Goal: Task Accomplishment & Management: Manage account settings

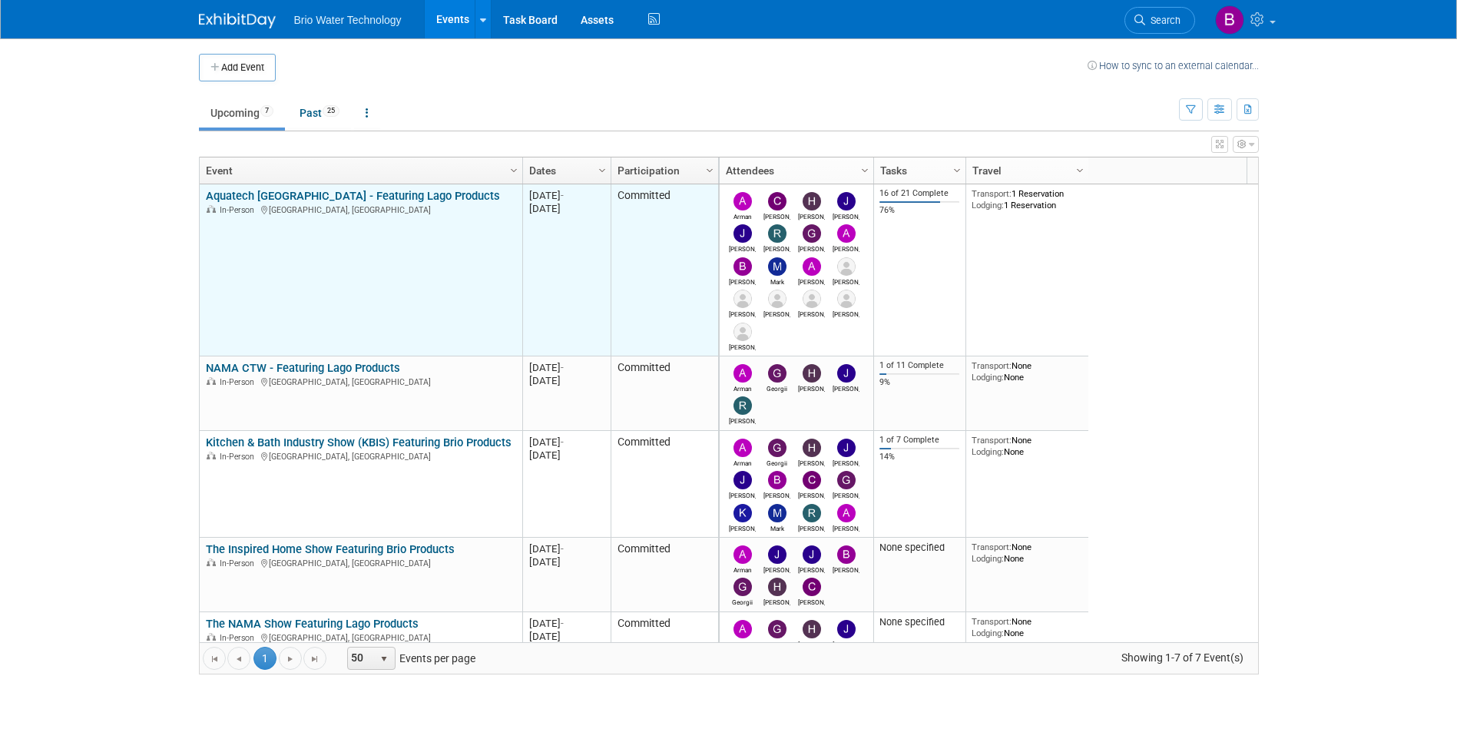
click at [286, 195] on link "Aquatech [GEOGRAPHIC_DATA] - Featuring Lago Products" at bounding box center [353, 196] width 294 height 14
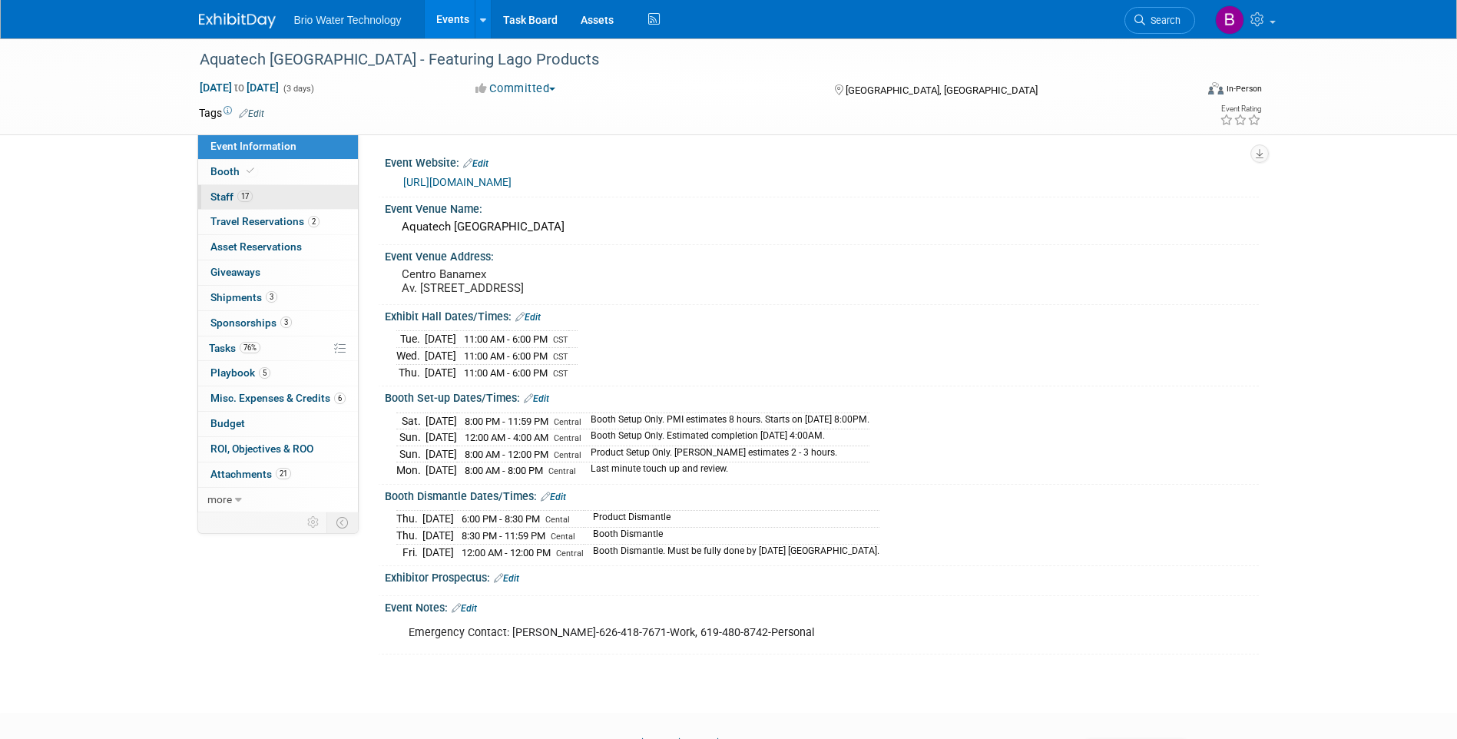
click at [214, 199] on span "Staff 17" at bounding box center [231, 196] width 42 height 12
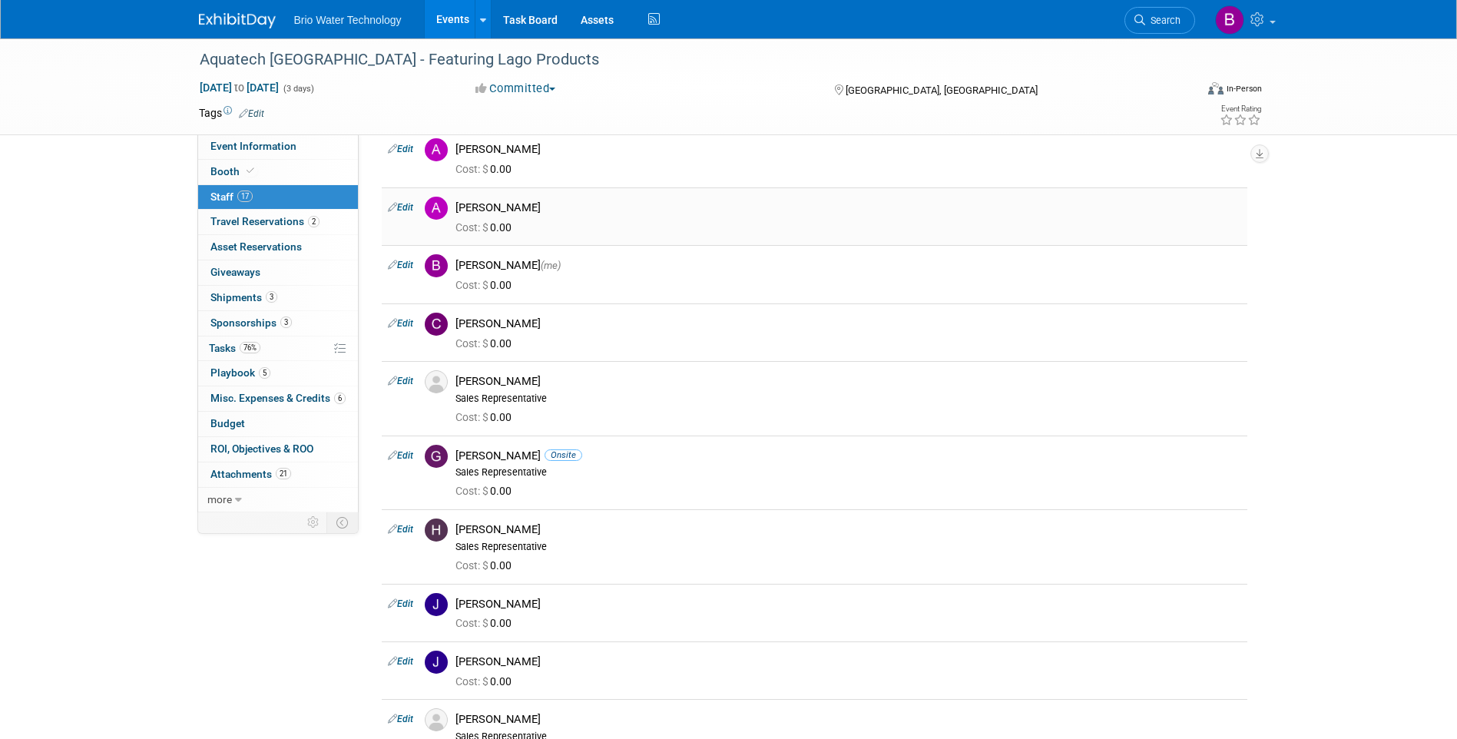
scroll to position [154, 0]
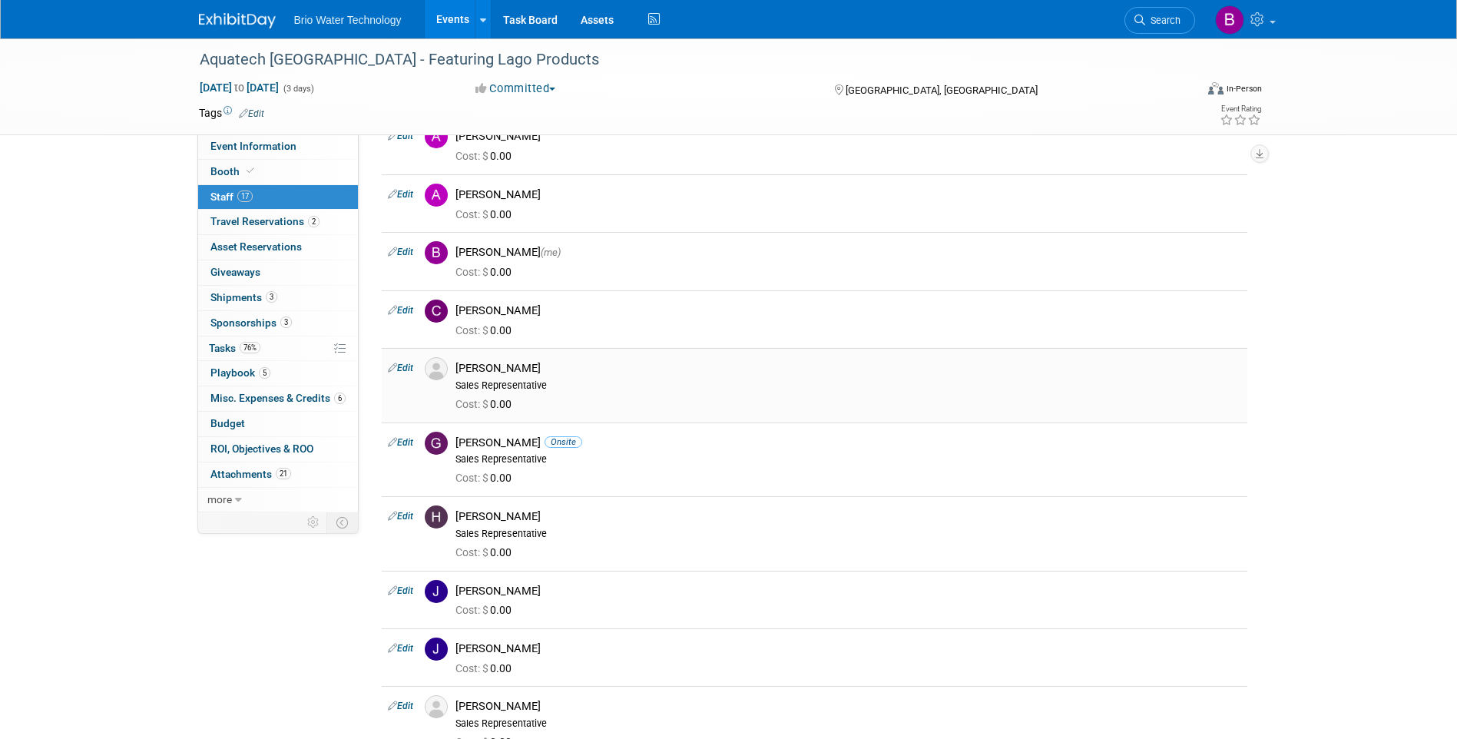
click at [408, 368] on link "Edit" at bounding box center [400, 368] width 25 height 11
select select "97f226b0-3724-4e41-8446-afcf40702ecd"
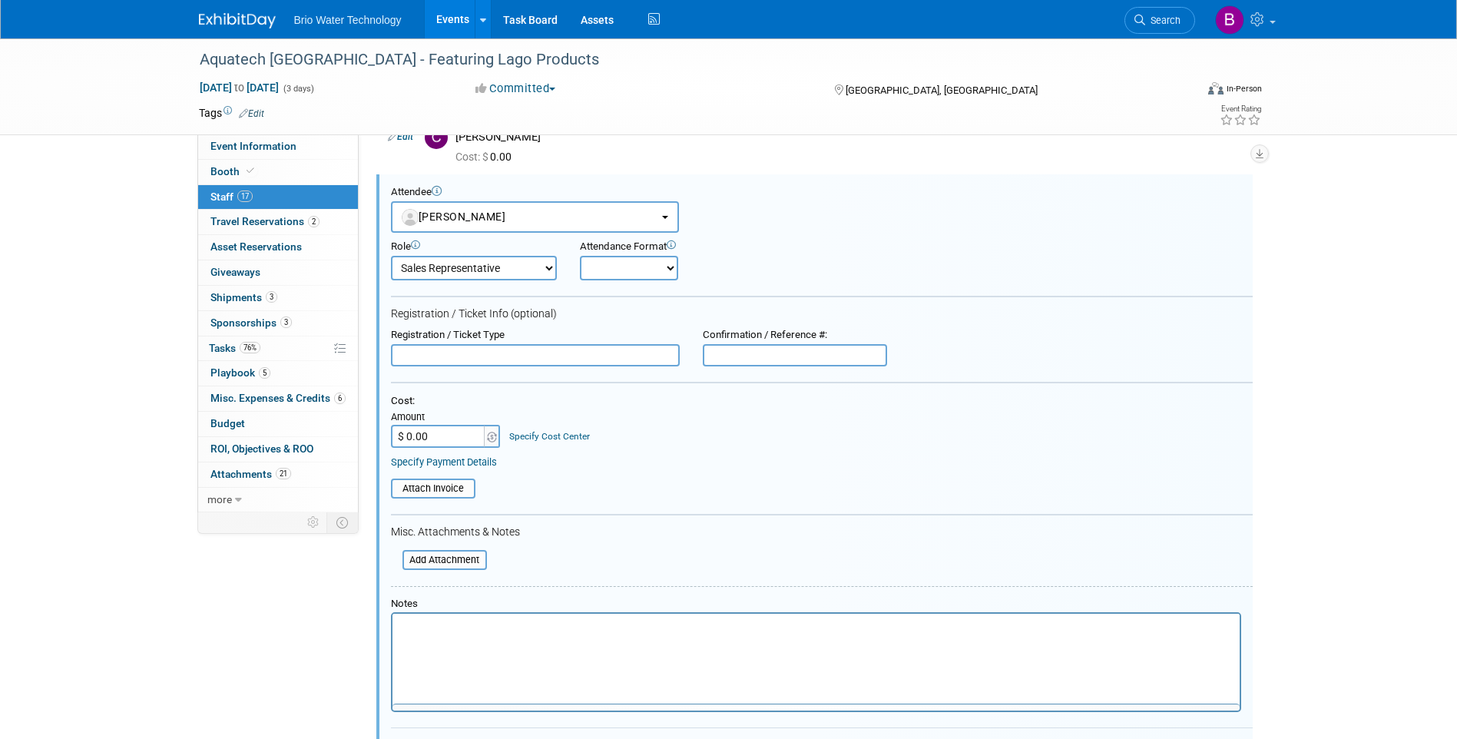
scroll to position [0, 0]
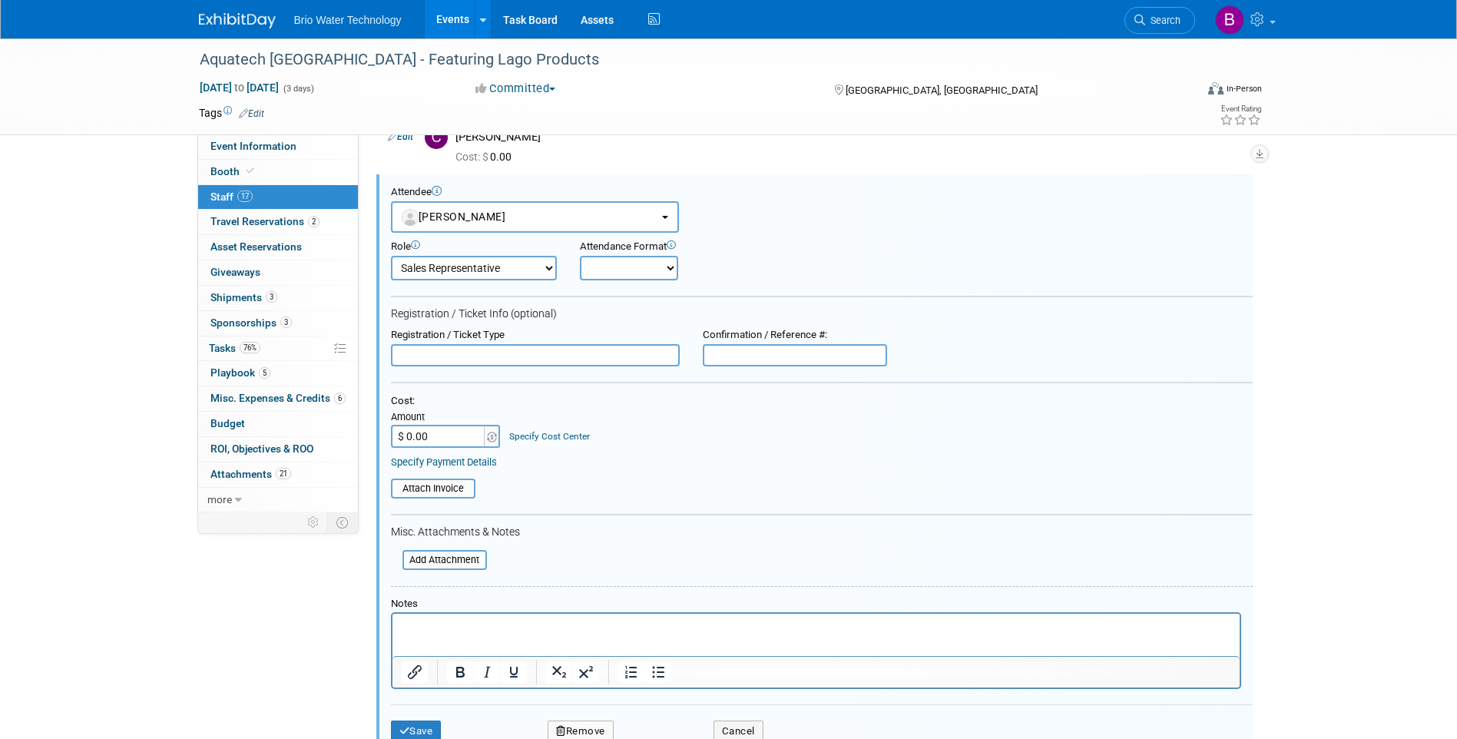
click at [544, 268] on select "Demonstrator Host Planner Presenter Sales Representative Set-up/Dismantle Crew …" at bounding box center [474, 268] width 166 height 25
click at [623, 395] on form "Attendee <img src="https://www.exhibitday.com/Images/Unassigned-User-Icon.png" …" at bounding box center [822, 470] width 862 height 568
click at [670, 266] on select "Onsite Remote" at bounding box center [629, 268] width 98 height 25
select select "1"
click at [580, 256] on select "Onsite Remote" at bounding box center [629, 268] width 98 height 25
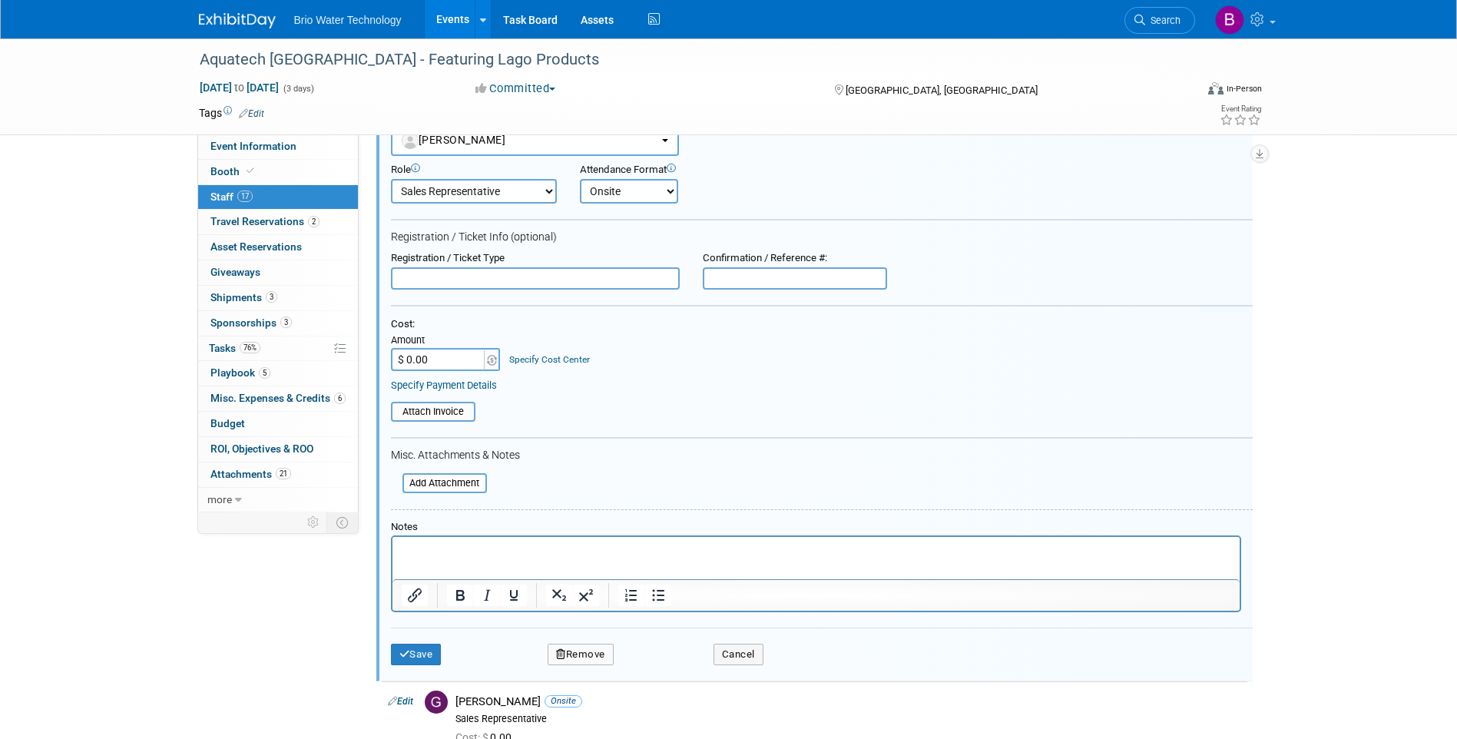
scroll to position [327, 0]
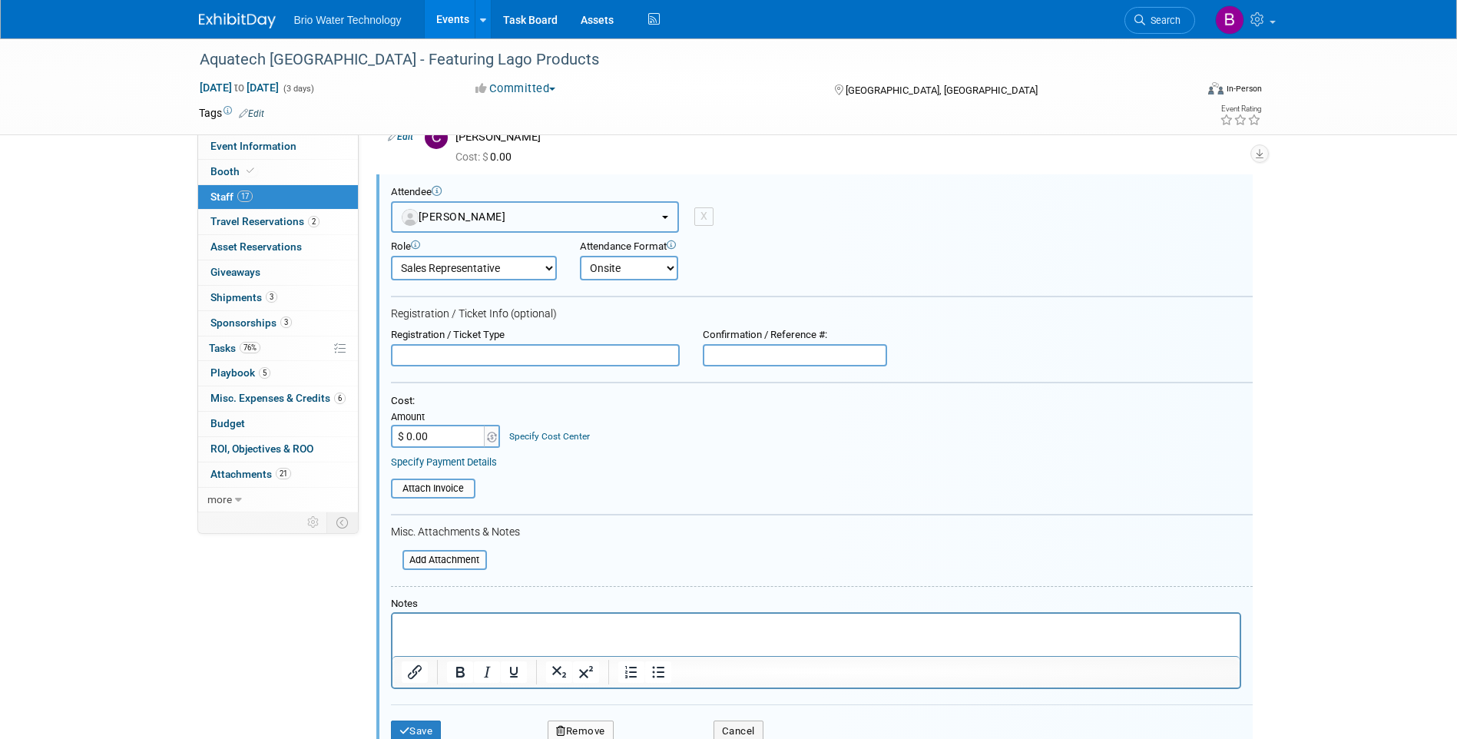
click at [661, 214] on button "Ernesto Esteban Kokovic" at bounding box center [535, 216] width 288 height 31
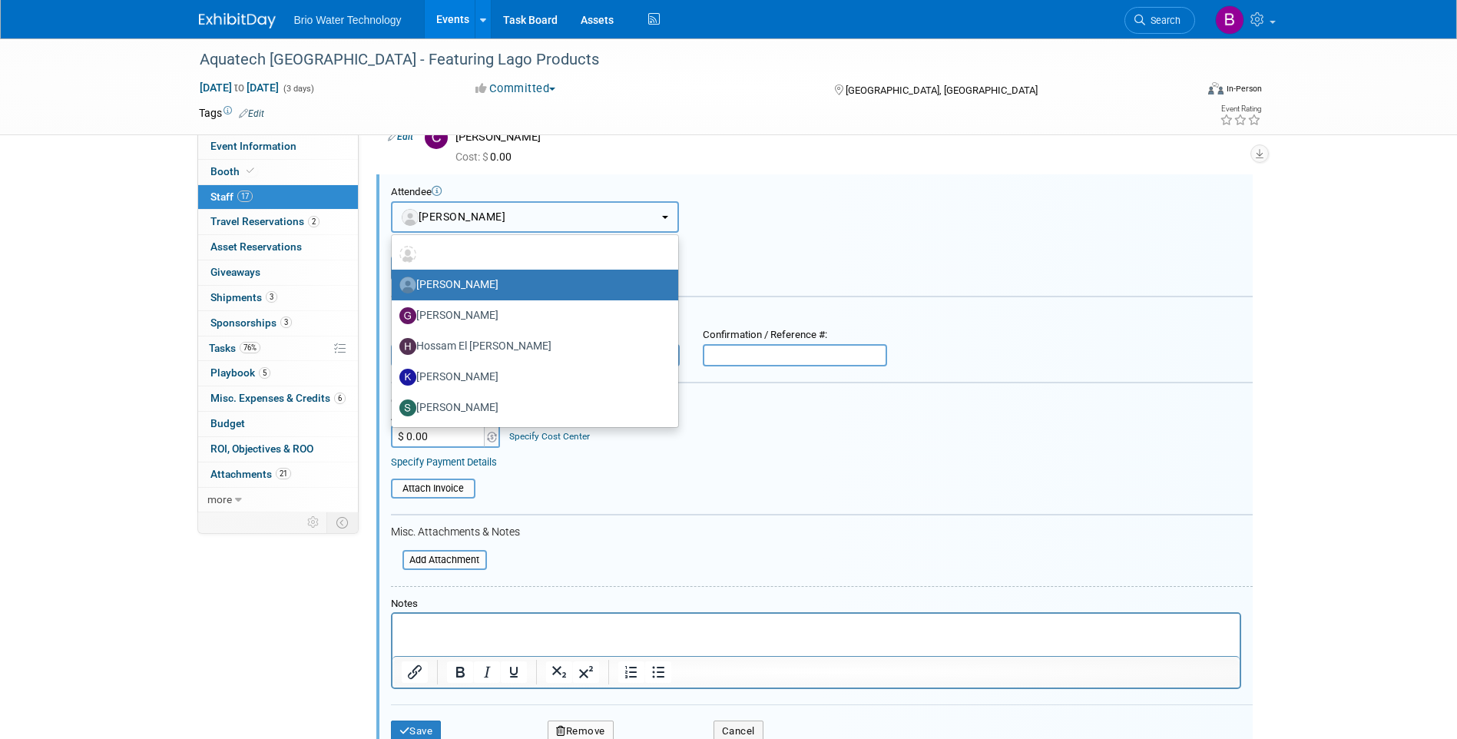
click at [661, 214] on button "Ernesto Esteban Kokovic" at bounding box center [535, 216] width 288 height 31
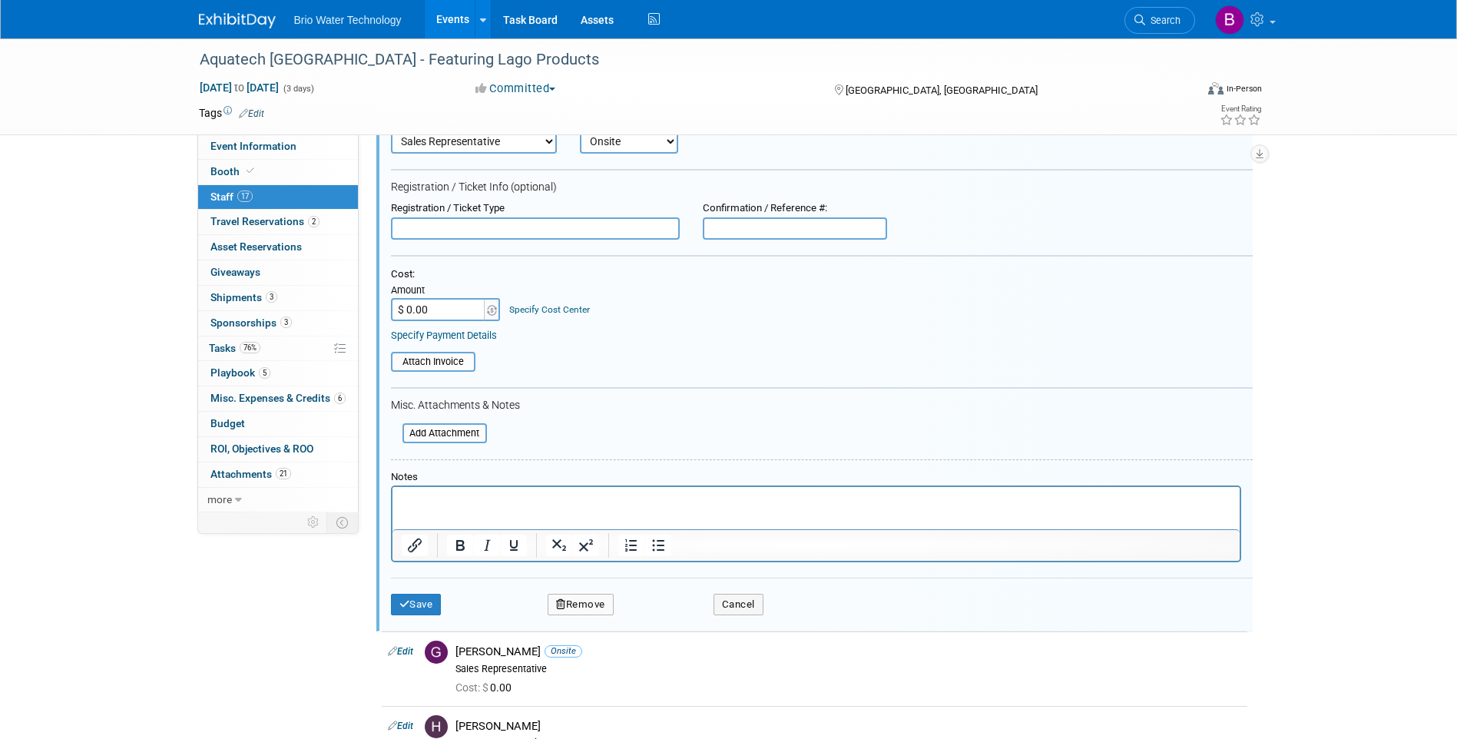
scroll to position [481, 0]
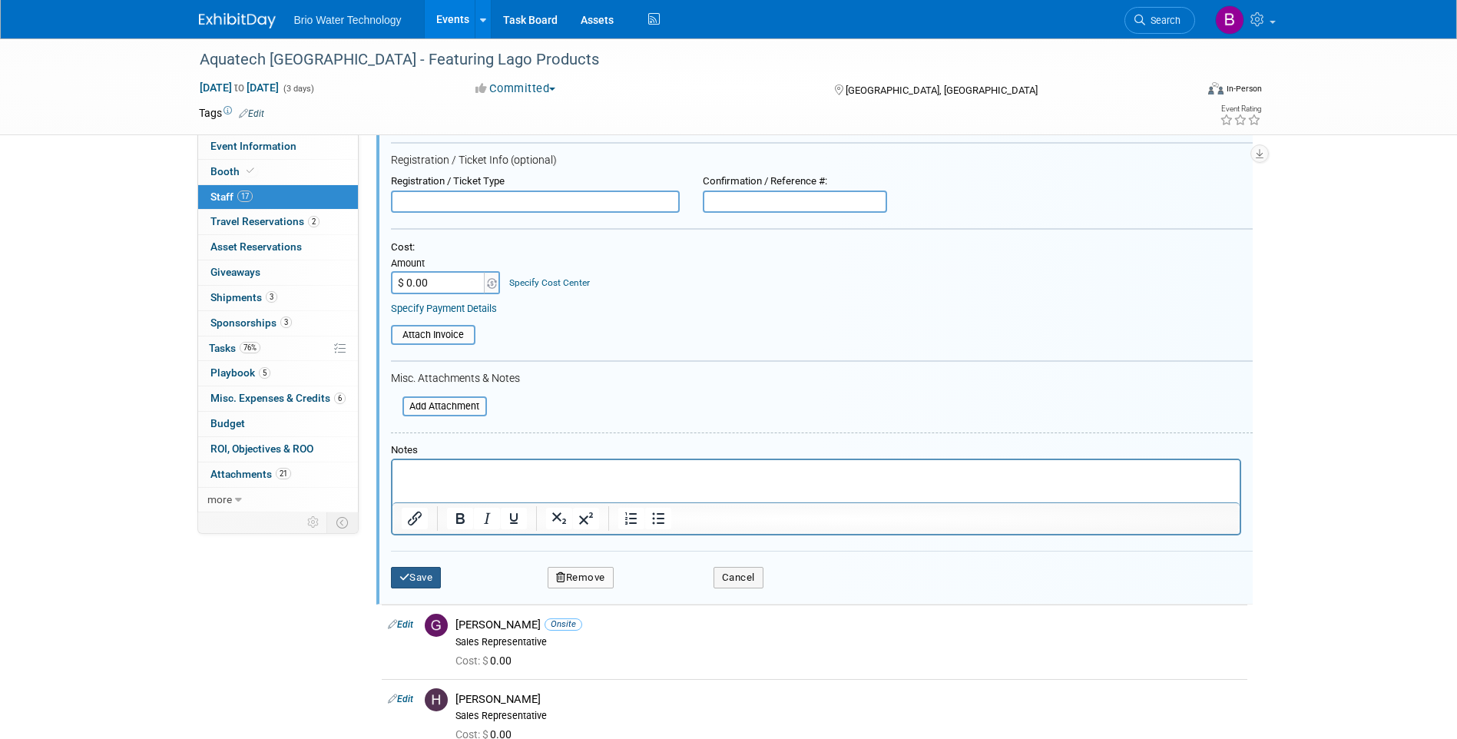
click at [426, 575] on button "Save" at bounding box center [416, 578] width 51 height 22
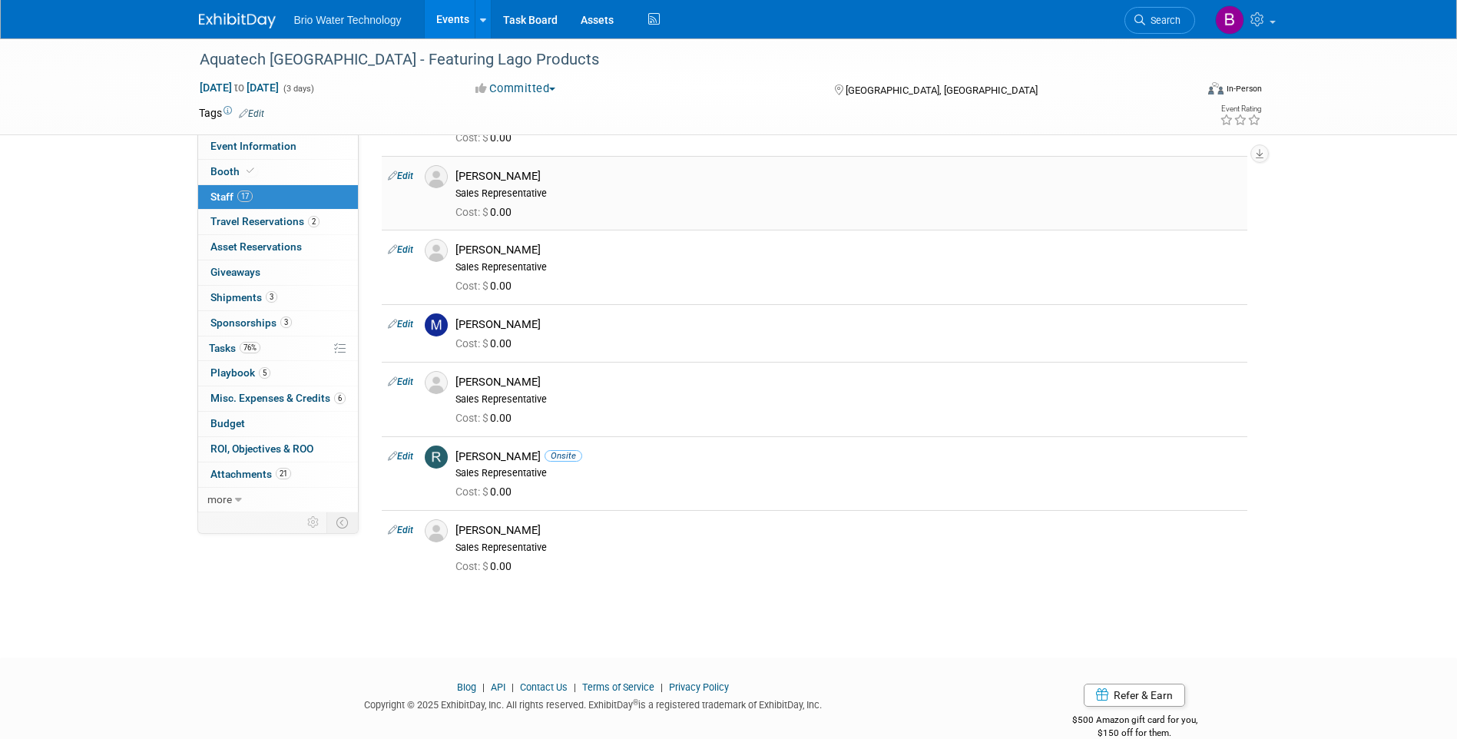
scroll to position [784, 0]
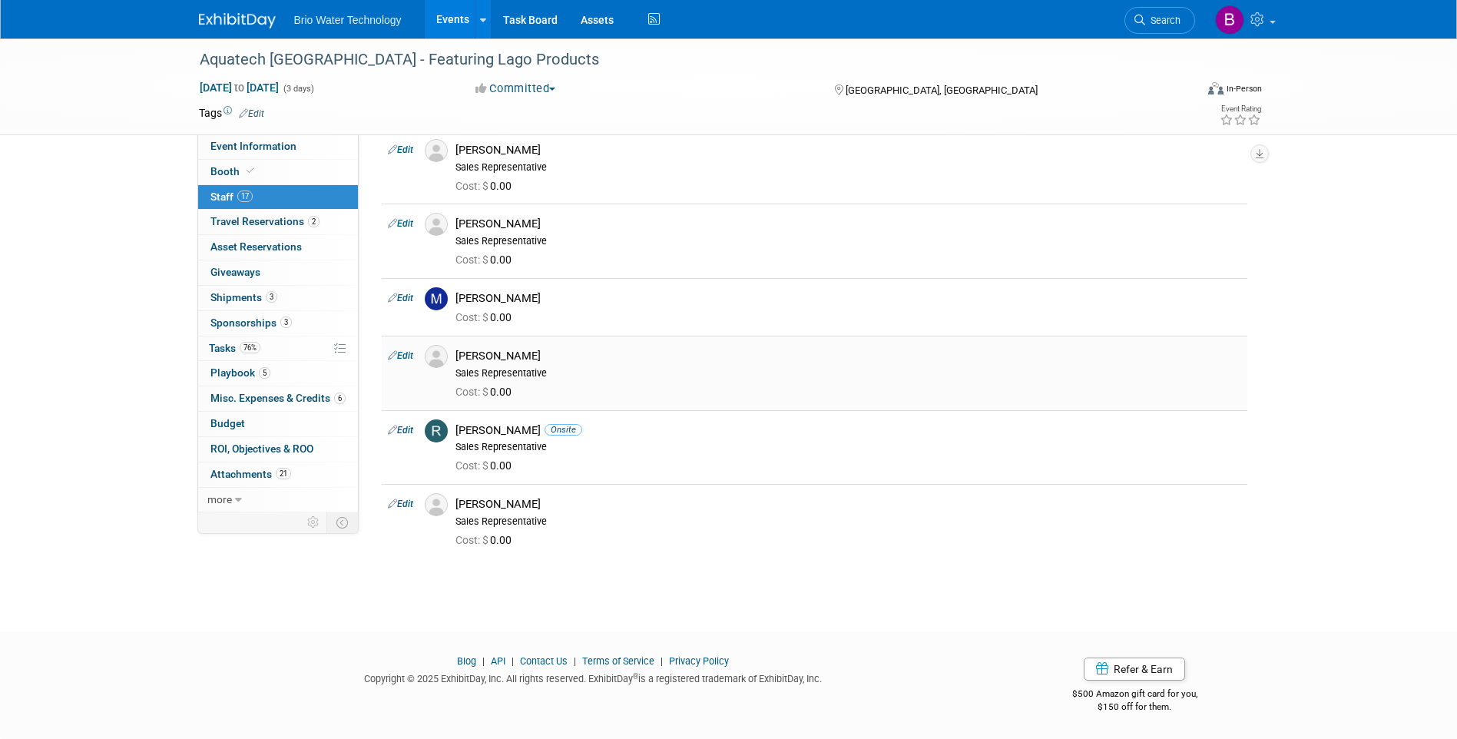
click at [408, 355] on link "Edit" at bounding box center [400, 355] width 25 height 11
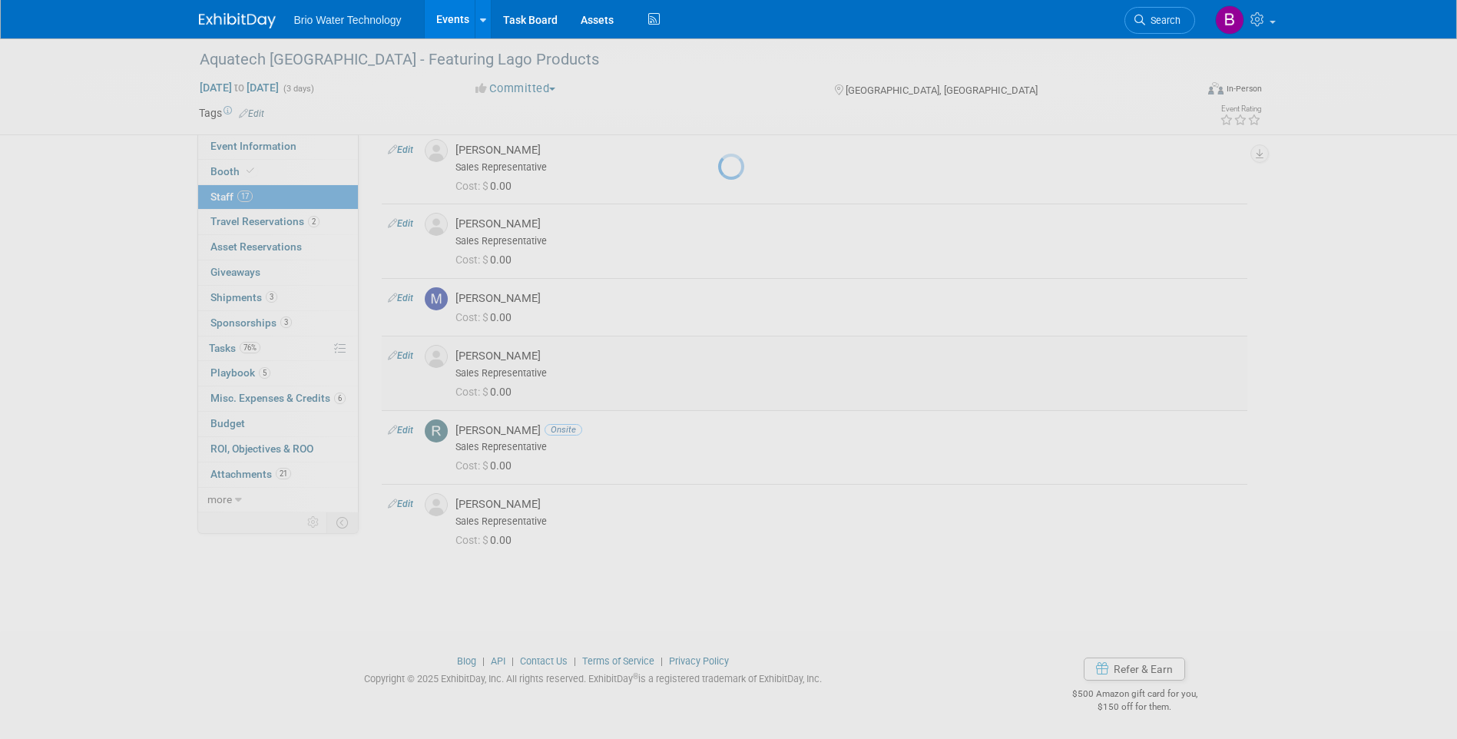
select select "5bc00849-583b-494d-863e-45a027ca5271"
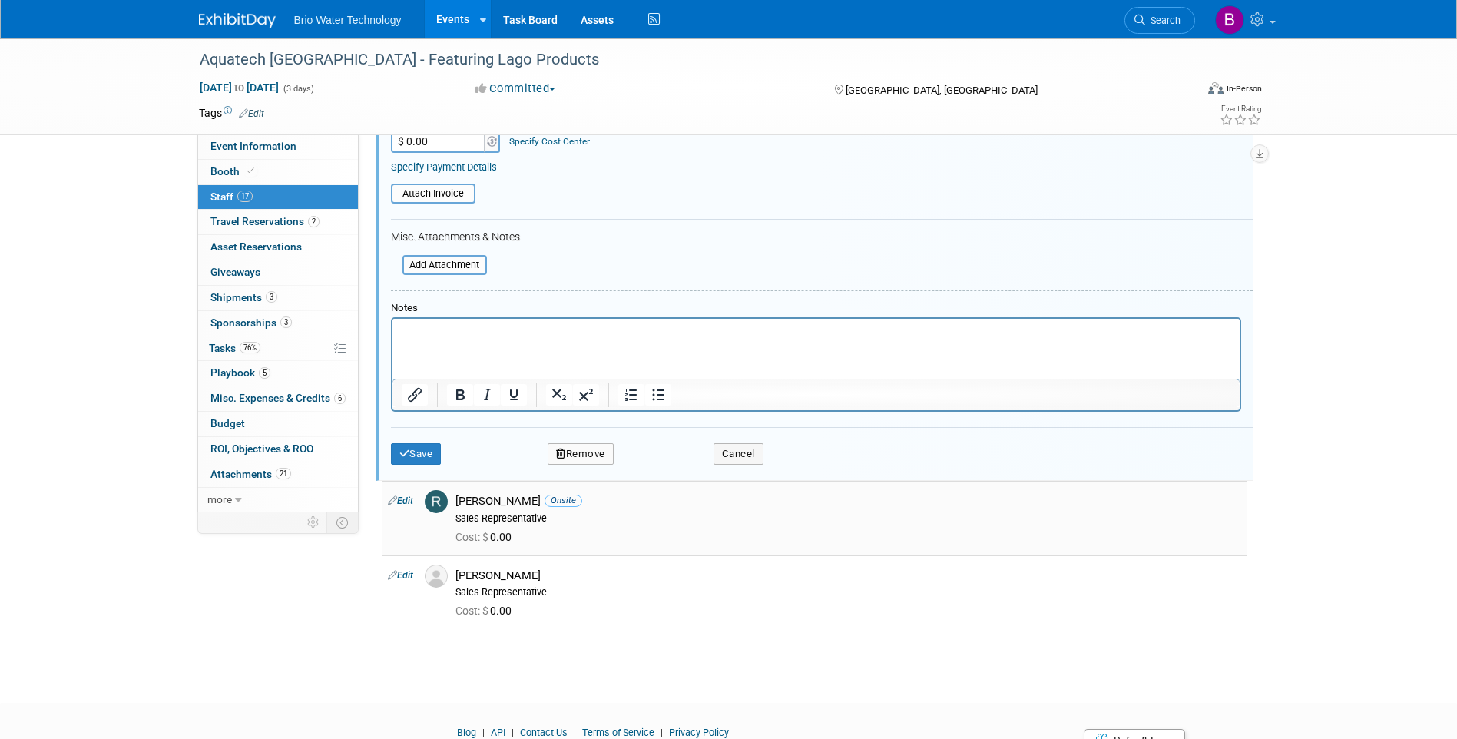
scroll to position [1253, 0]
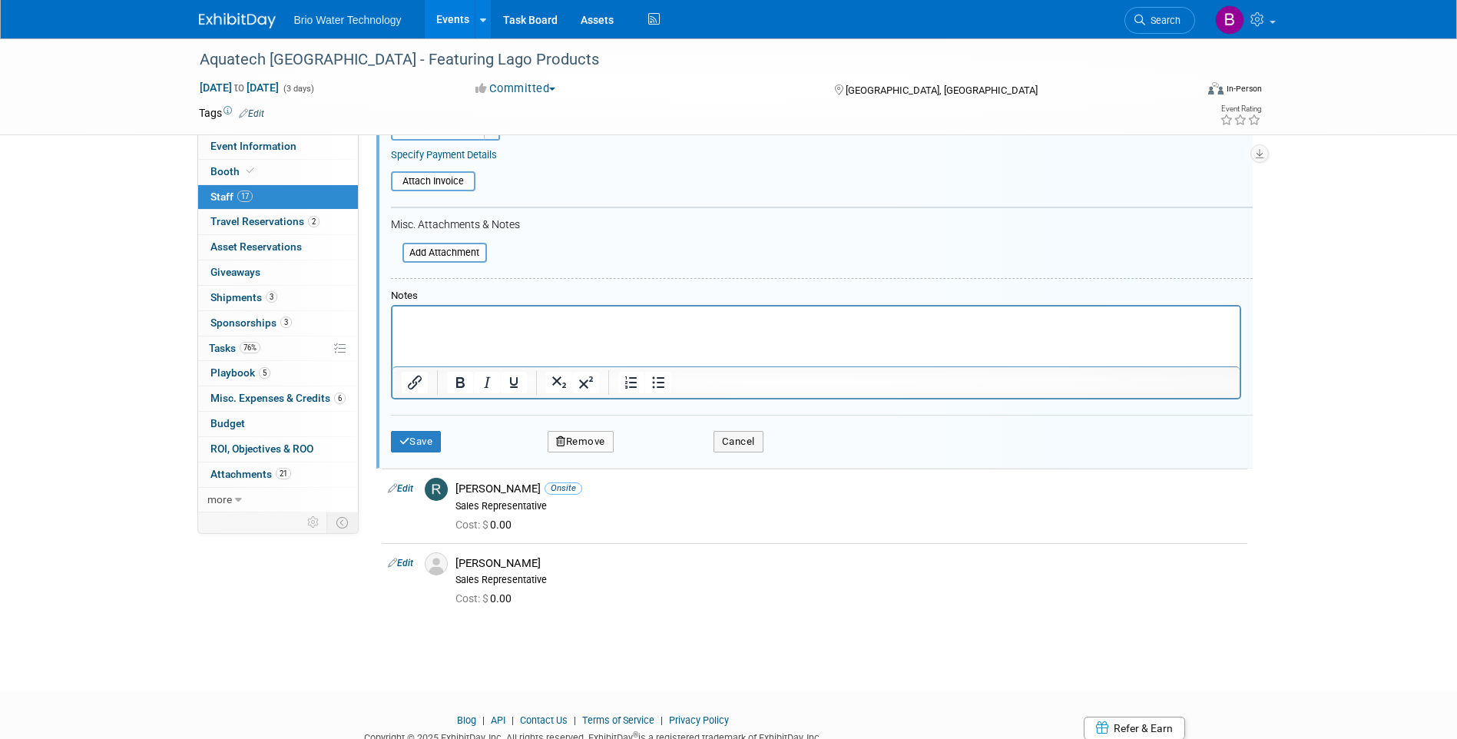
click at [594, 444] on button "Remove" at bounding box center [581, 442] width 66 height 22
click at [647, 455] on link "Yes" at bounding box center [664, 455] width 45 height 25
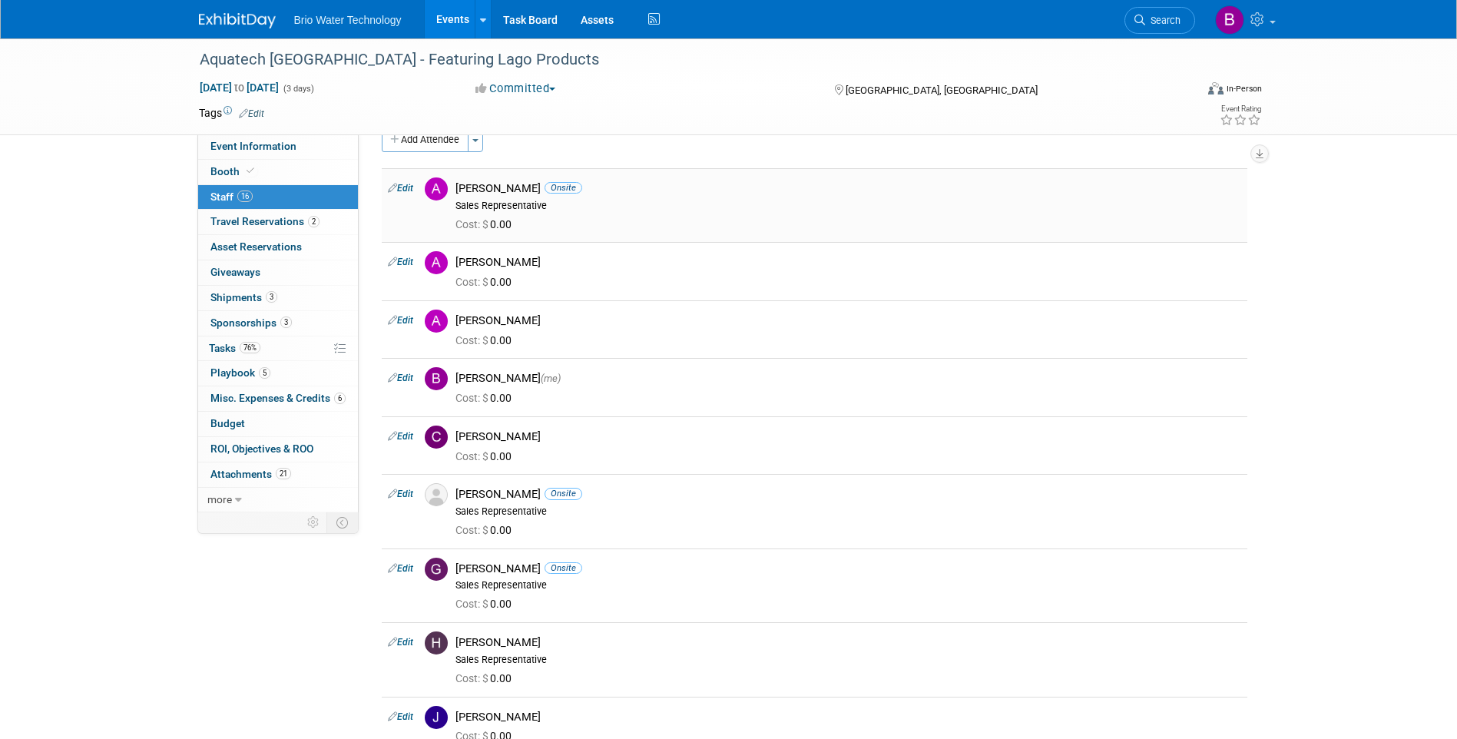
scroll to position [0, 0]
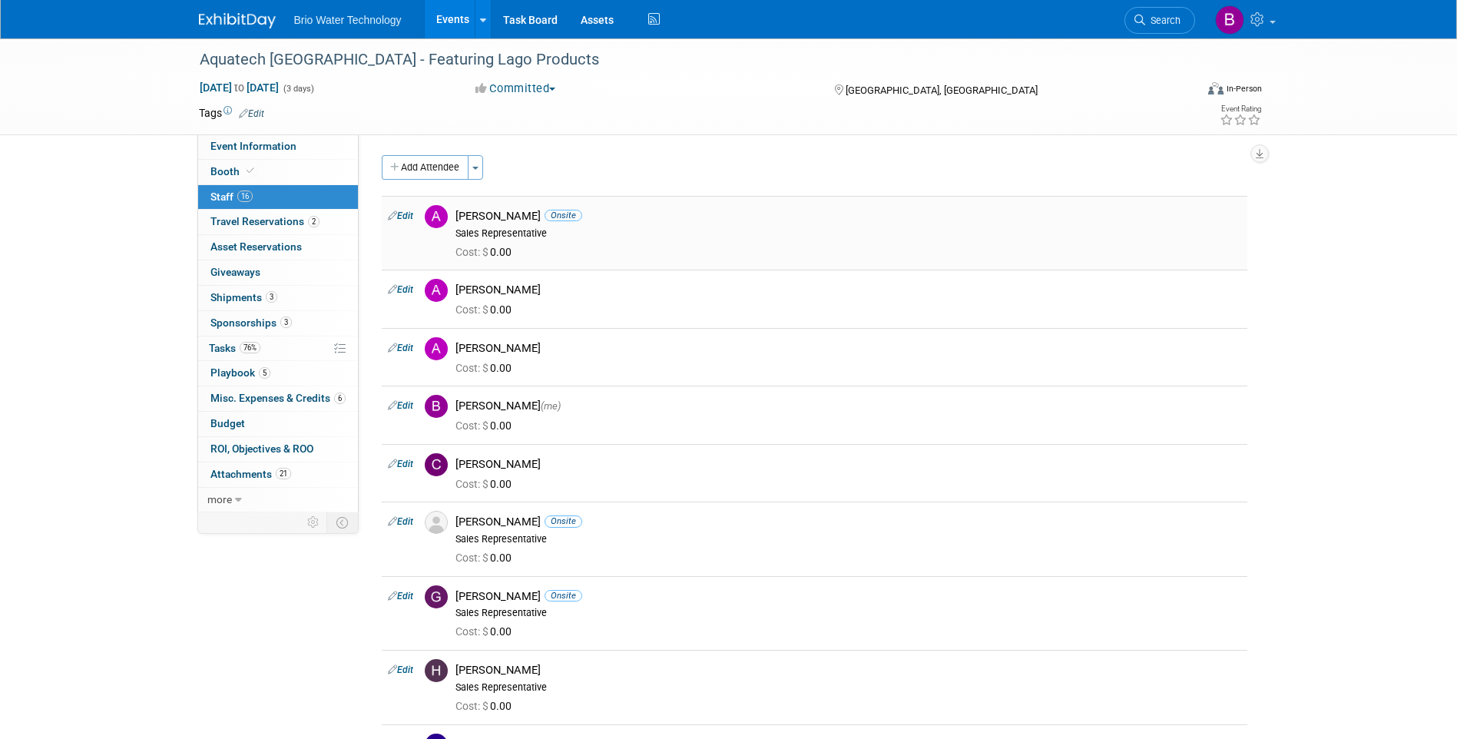
click at [492, 230] on div "Sales Representative" at bounding box center [848, 233] width 786 height 12
click at [113, 353] on div "Aquatech Mexico - Featuring Lago Products Sep 2, 2025 to Sep 4, 2025 (3 days) S…" at bounding box center [728, 705] width 1457 height 1334
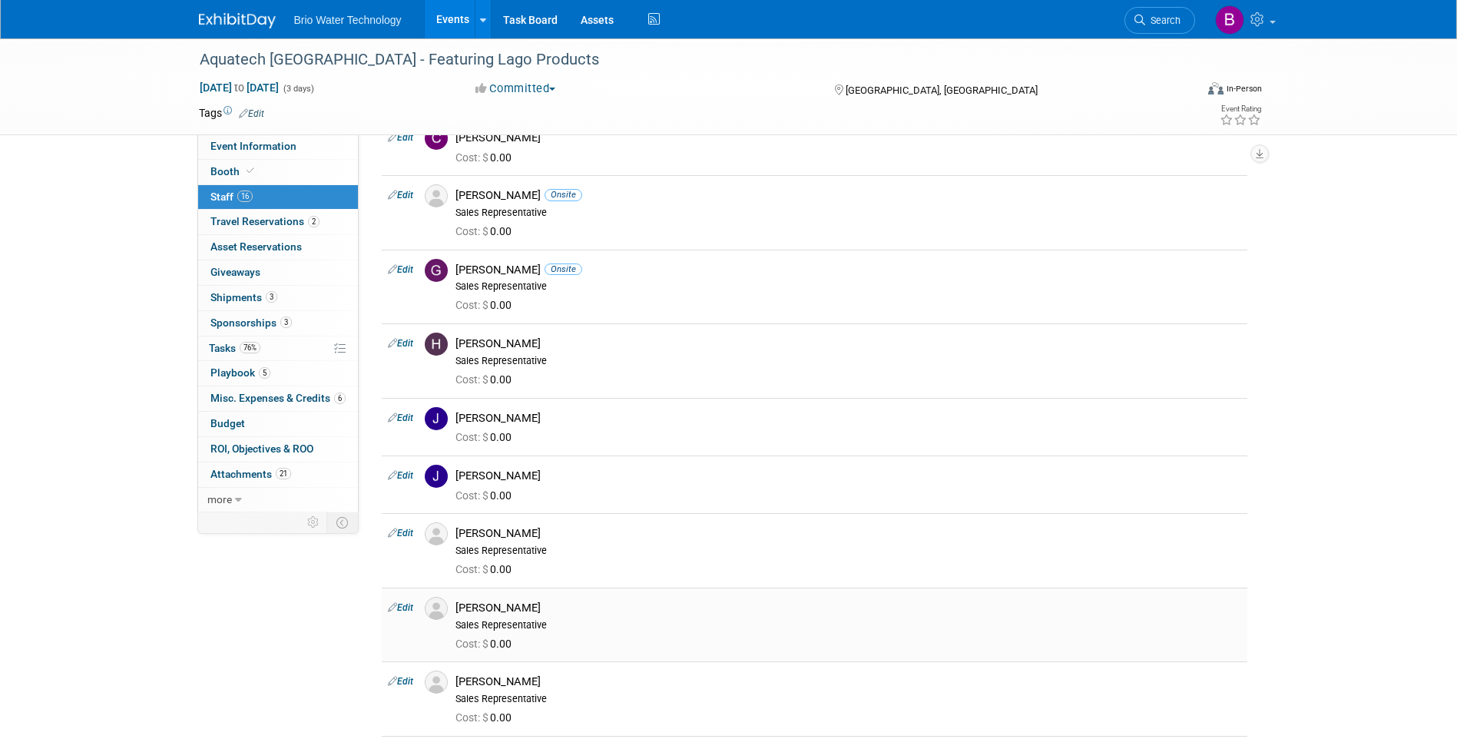
scroll to position [307, 0]
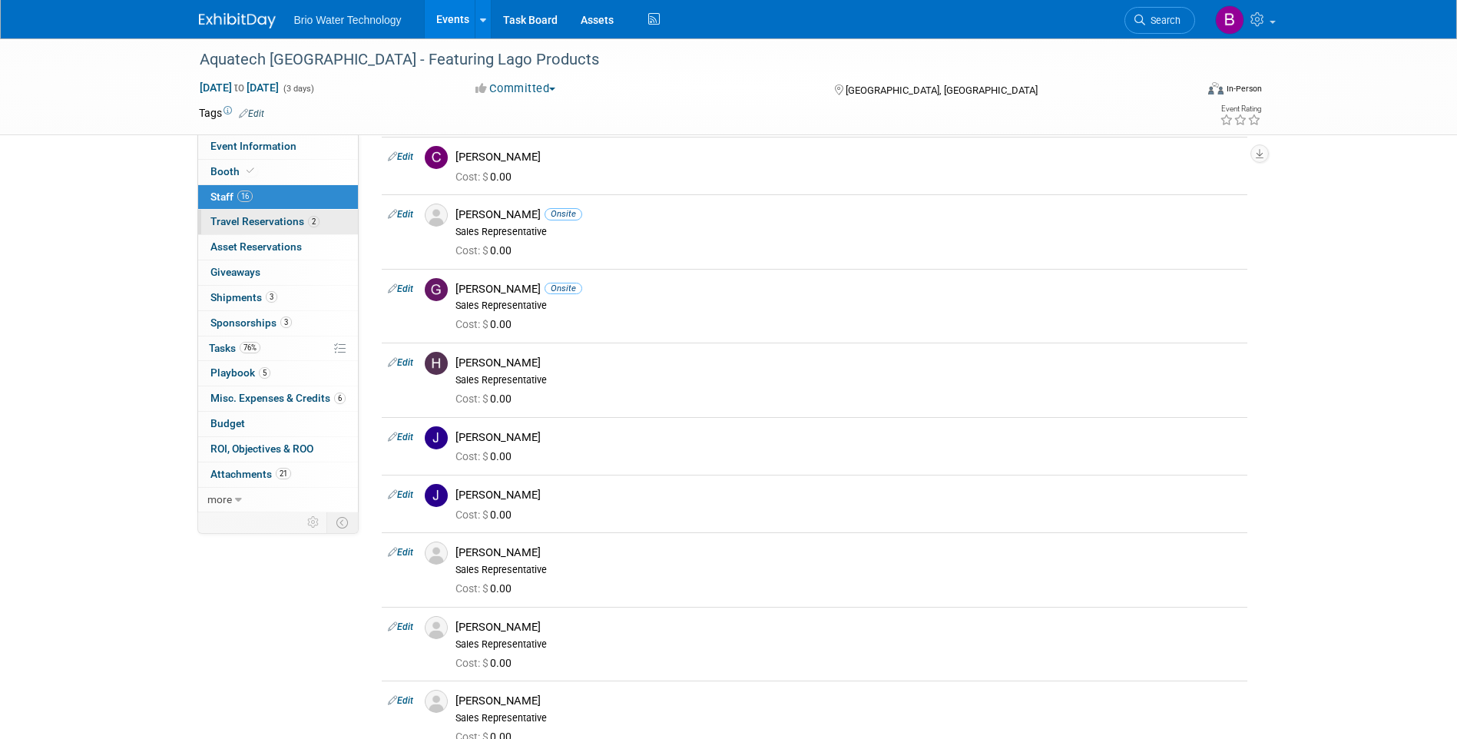
click at [250, 215] on span "Travel Reservations 2" at bounding box center [264, 221] width 109 height 12
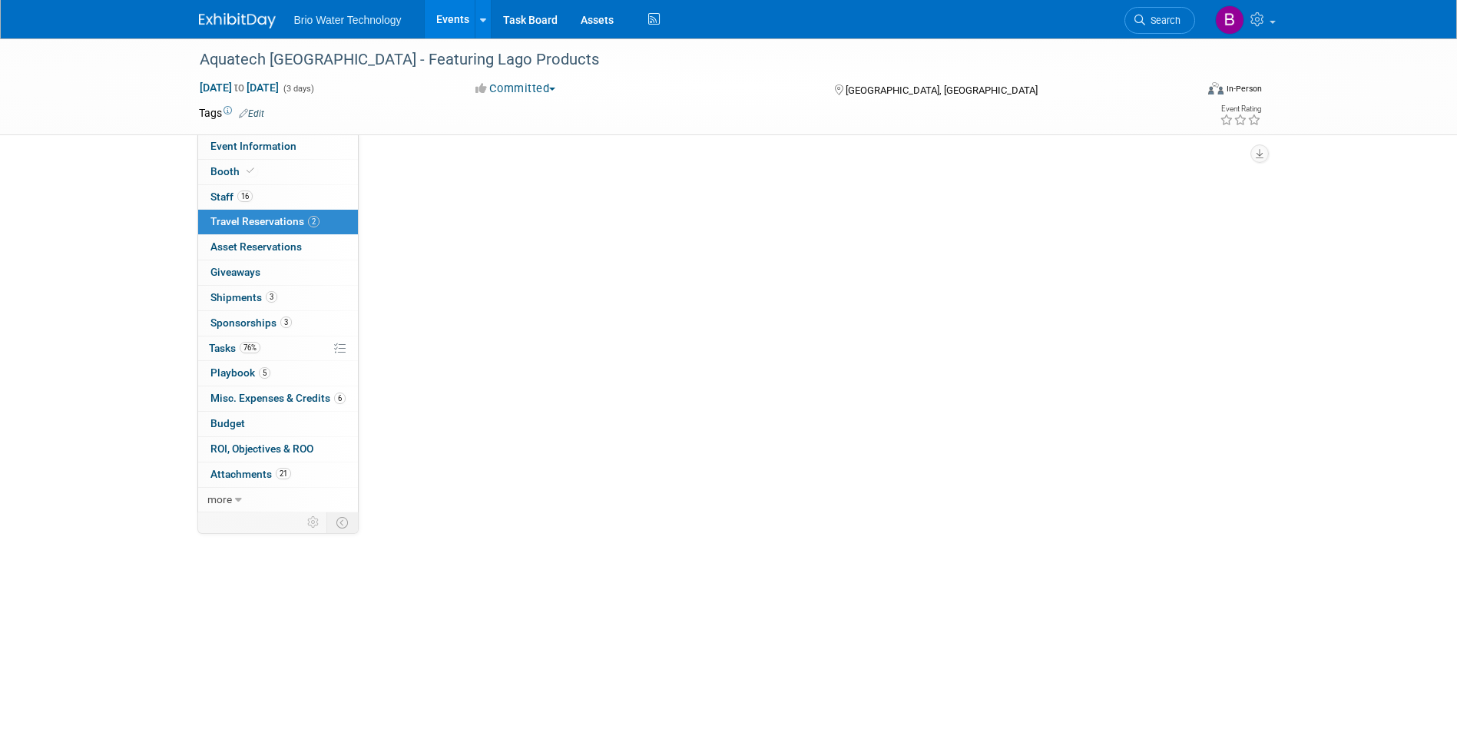
scroll to position [0, 0]
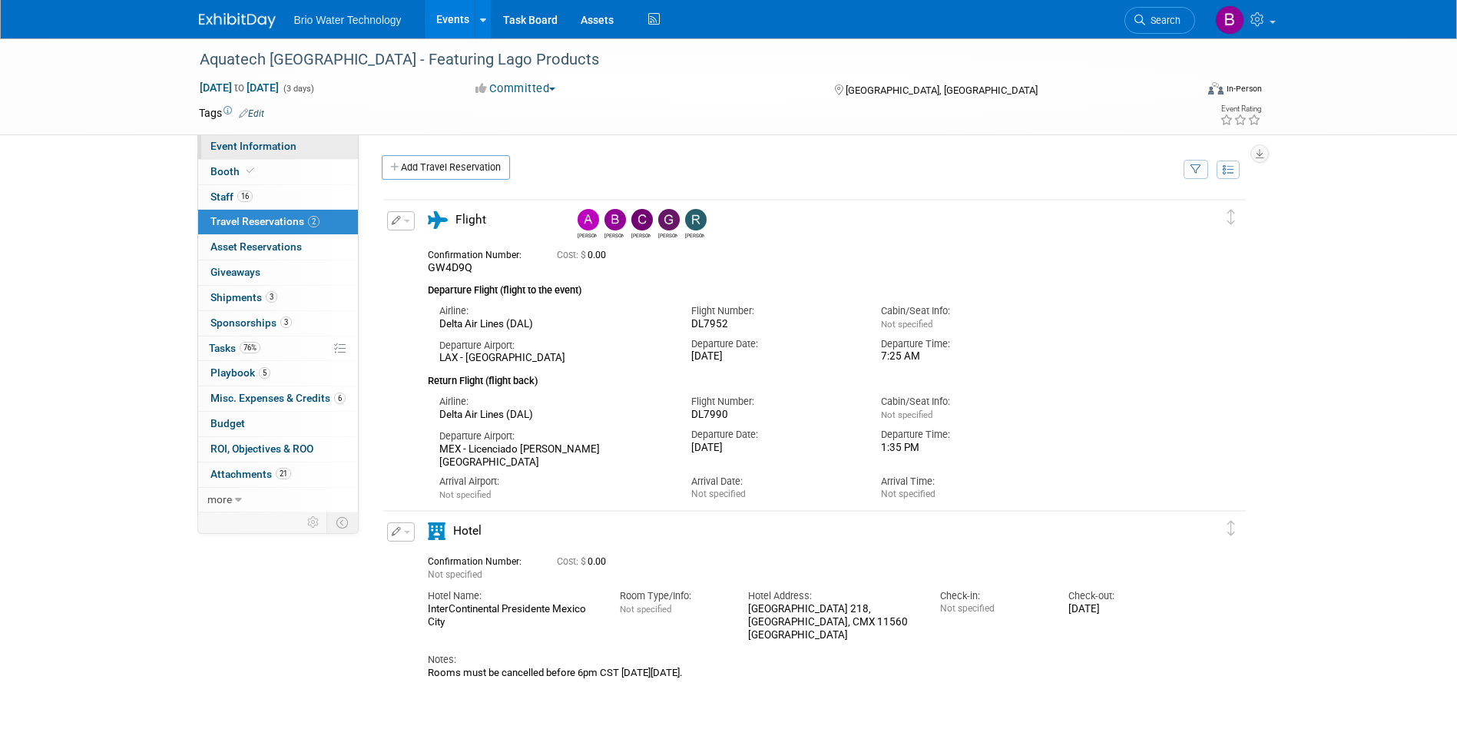
click at [274, 142] on span "Event Information" at bounding box center [253, 146] width 86 height 12
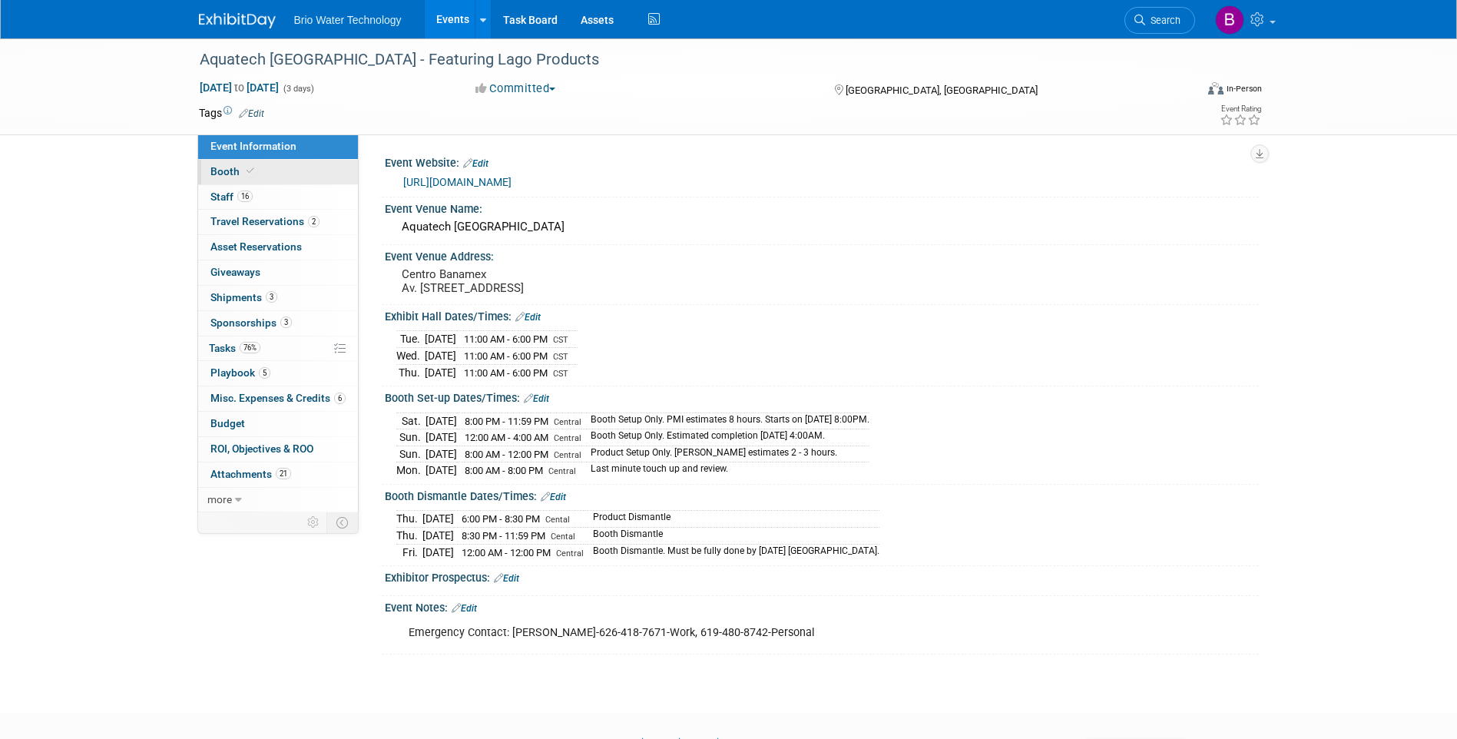
click at [215, 167] on span "Booth" at bounding box center [233, 171] width 47 height 12
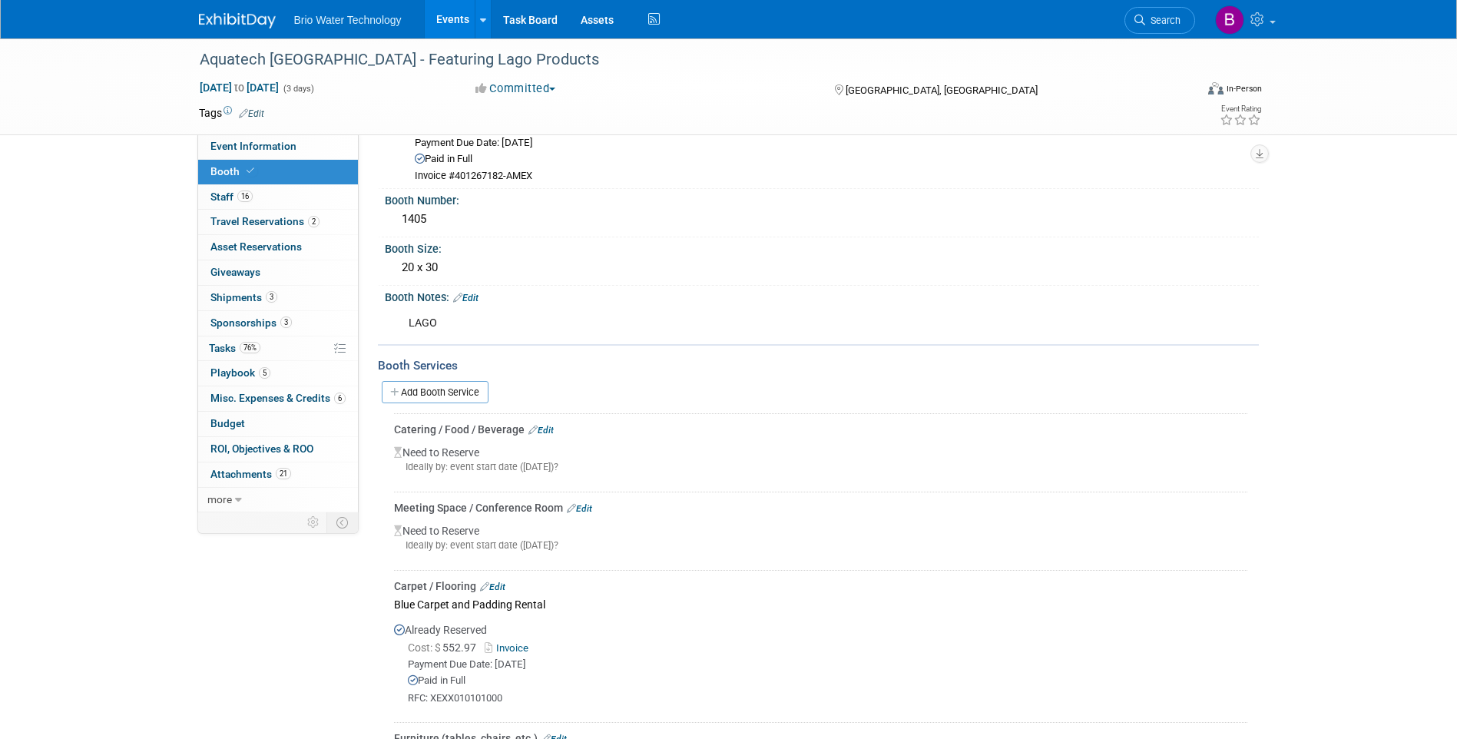
scroll to position [154, 0]
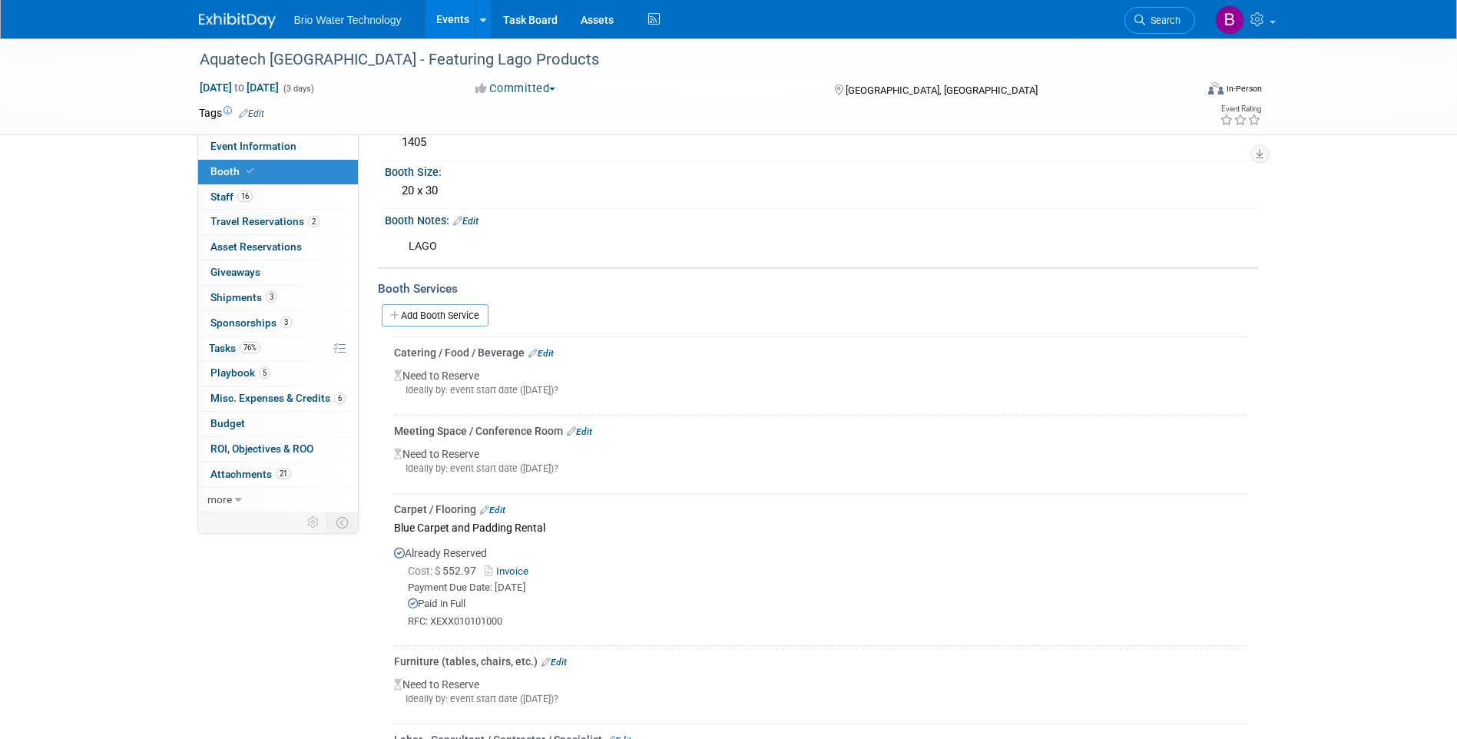
click at [551, 351] on link "Edit" at bounding box center [540, 353] width 25 height 11
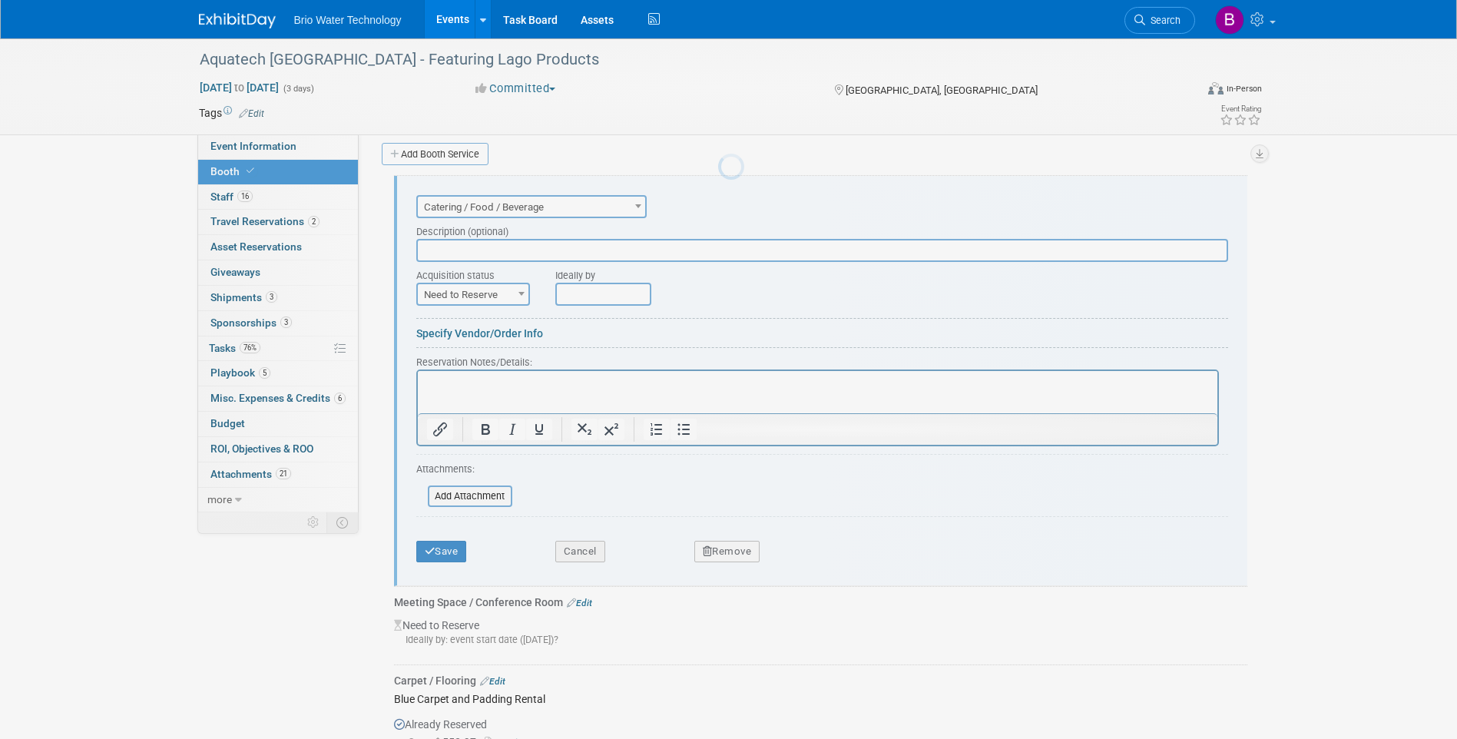
scroll to position [0, 0]
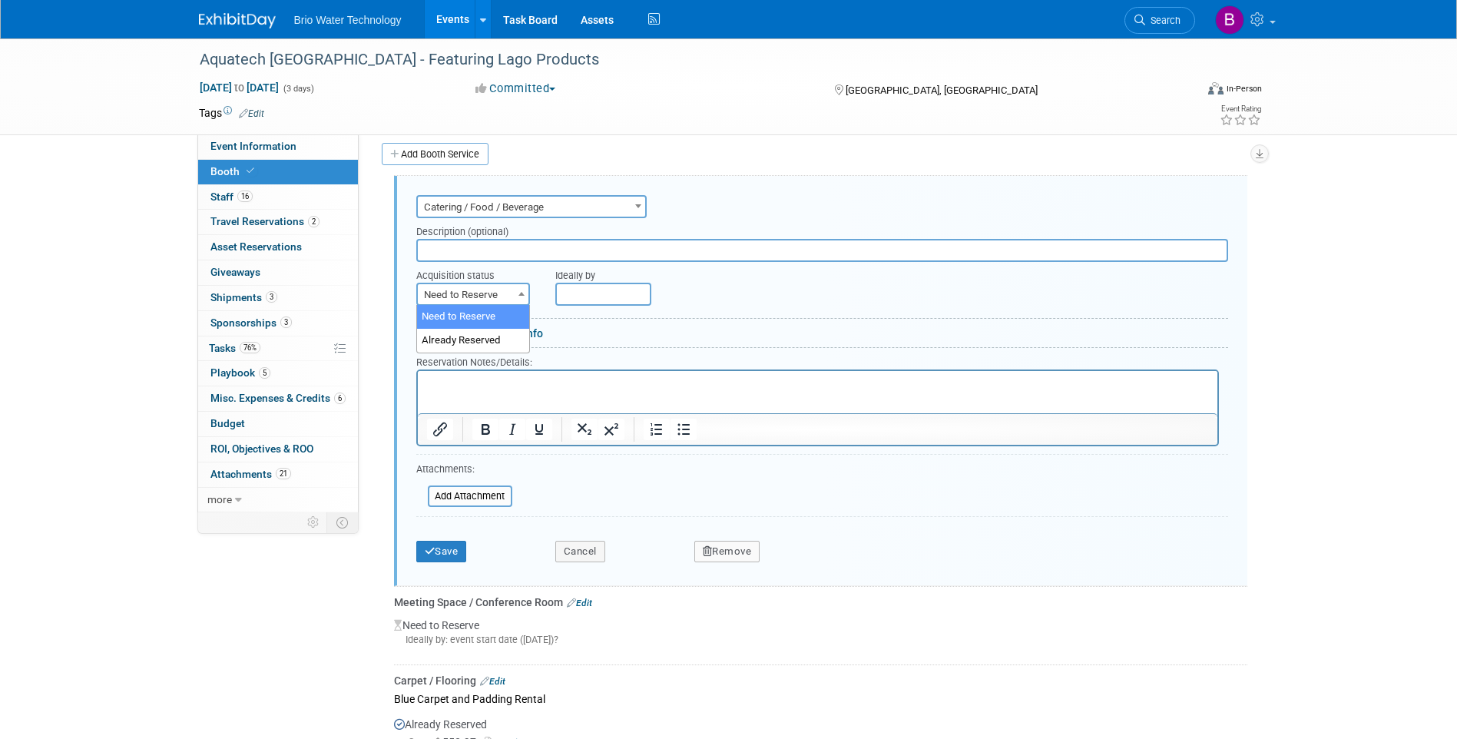
click at [518, 296] on span at bounding box center [521, 293] width 15 height 20
select select "2"
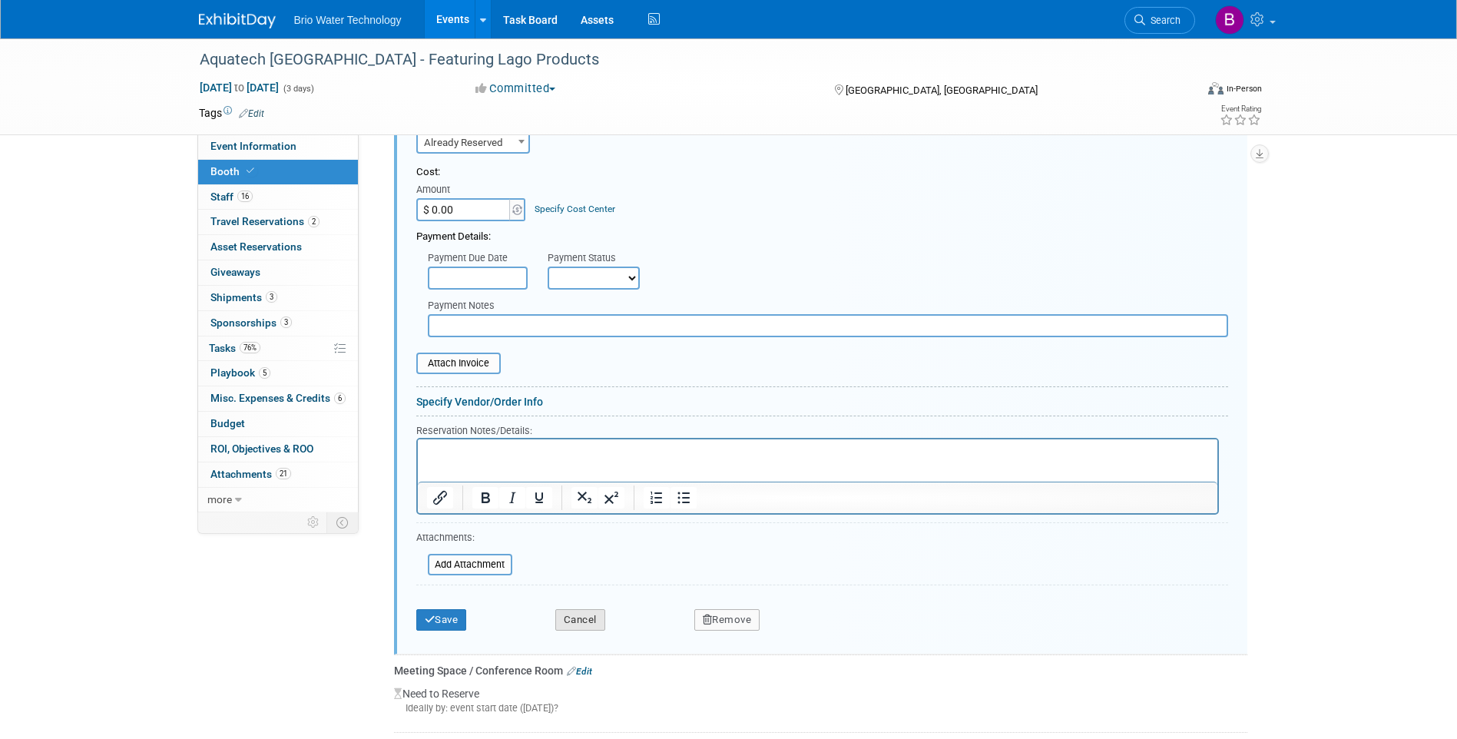
scroll to position [469, 0]
click at [446, 618] on button "Save" at bounding box center [441, 619] width 51 height 22
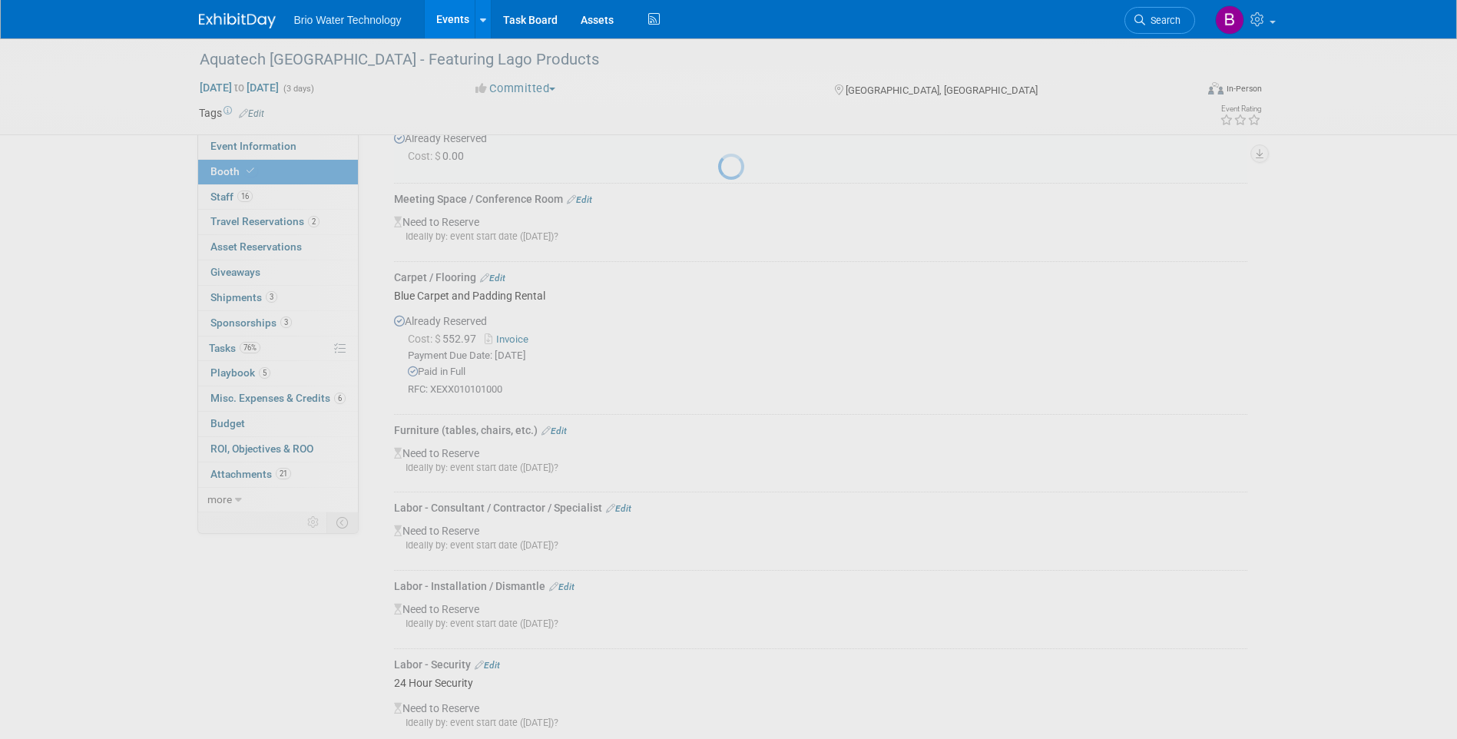
scroll to position [315, 0]
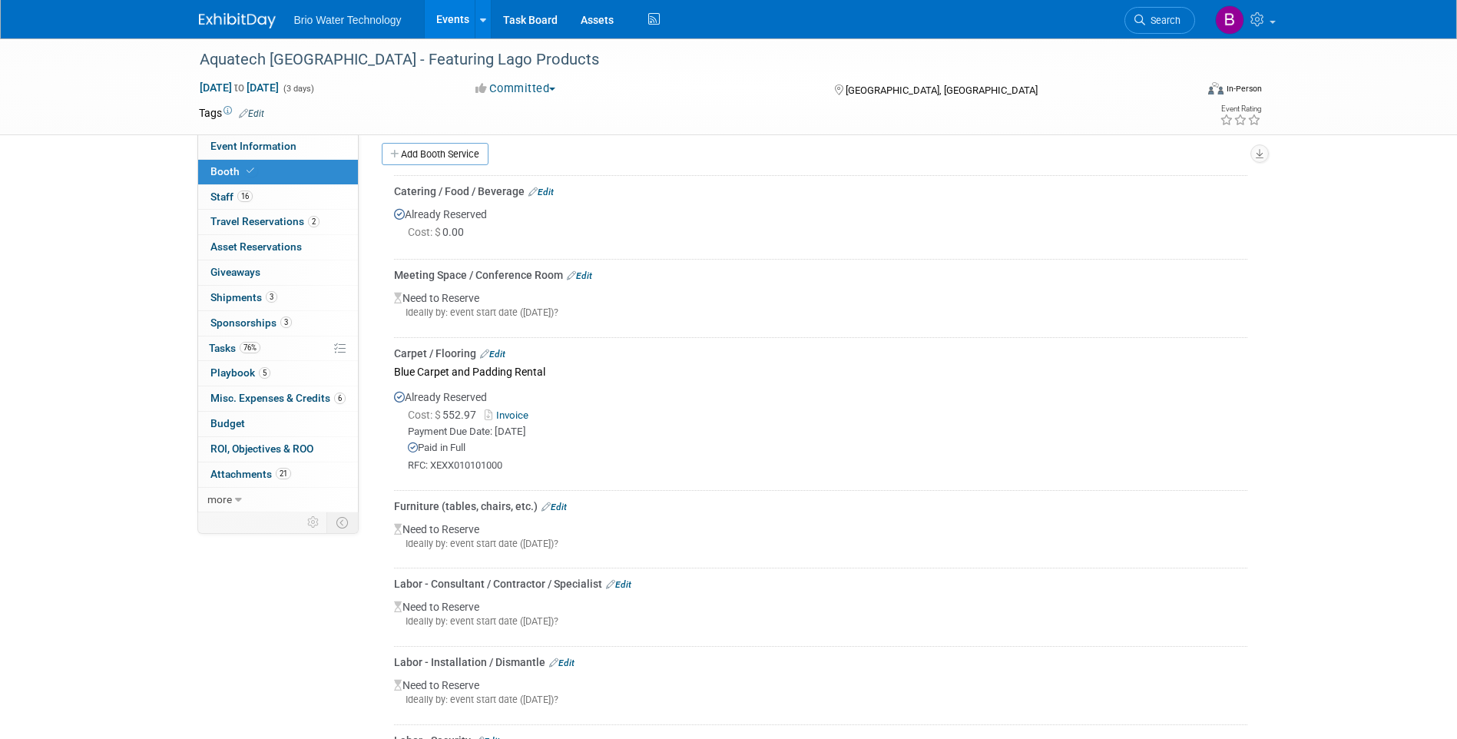
click at [224, 166] on span "Booth" at bounding box center [233, 171] width 47 height 12
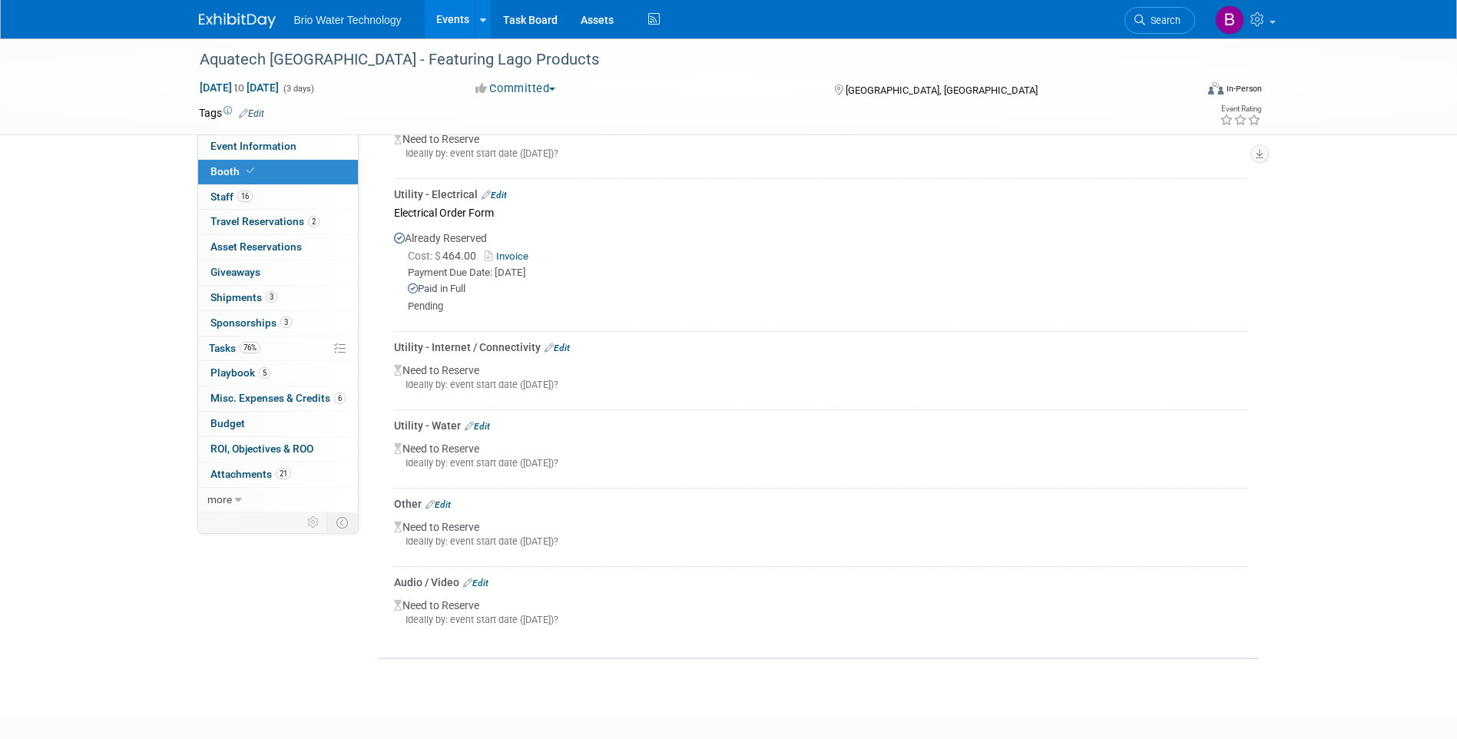
scroll to position [1382, 0]
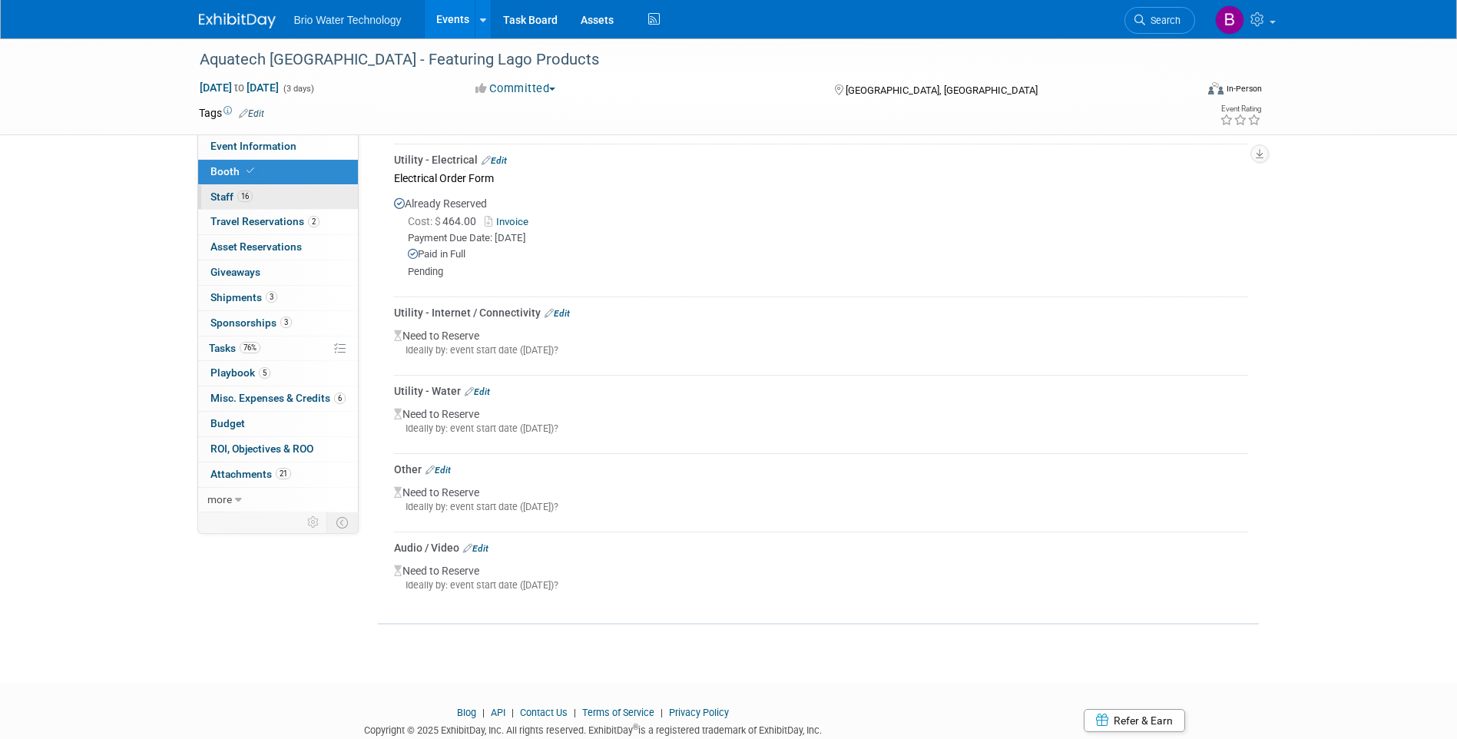
click at [227, 197] on span "Staff 16" at bounding box center [231, 196] width 42 height 12
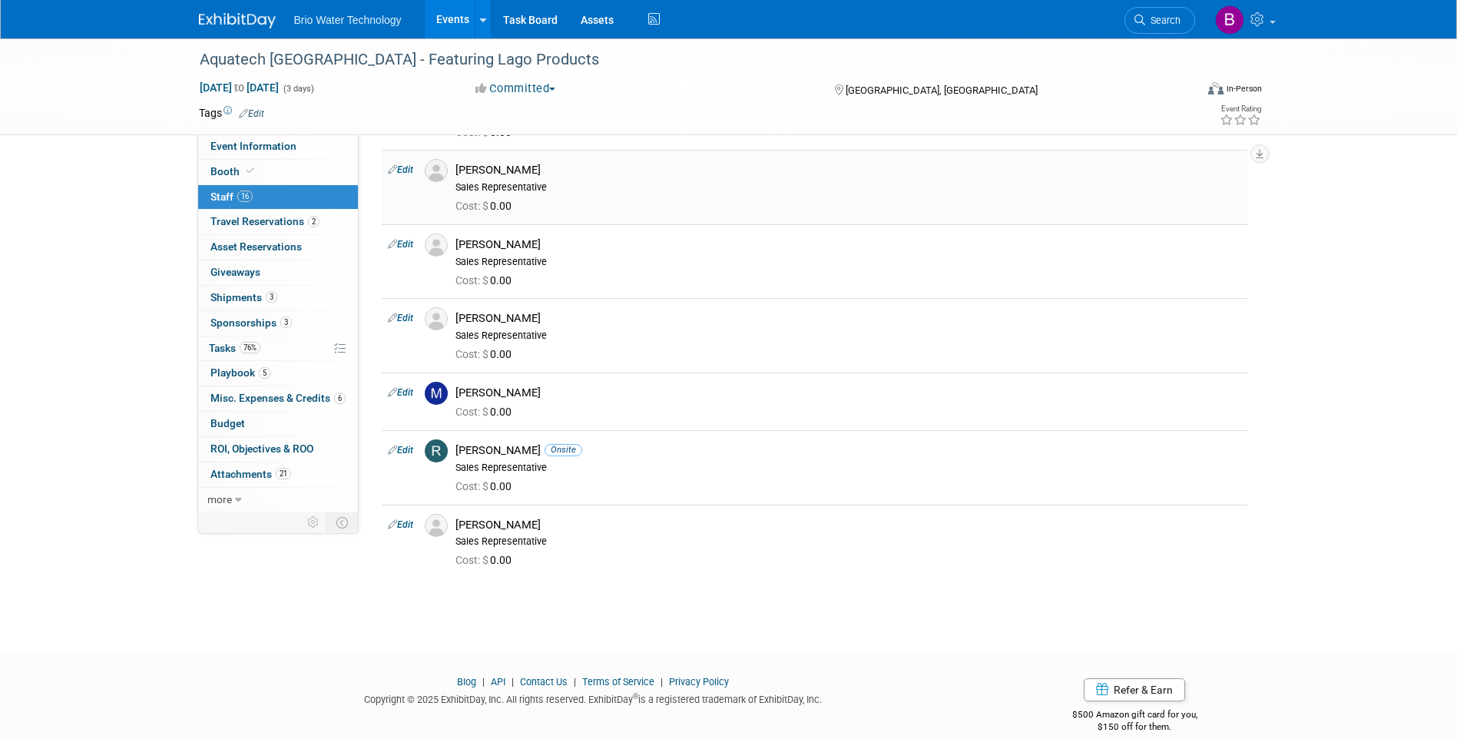
scroll to position [691, 0]
click at [258, 219] on span "Travel Reservations 2" at bounding box center [264, 221] width 109 height 12
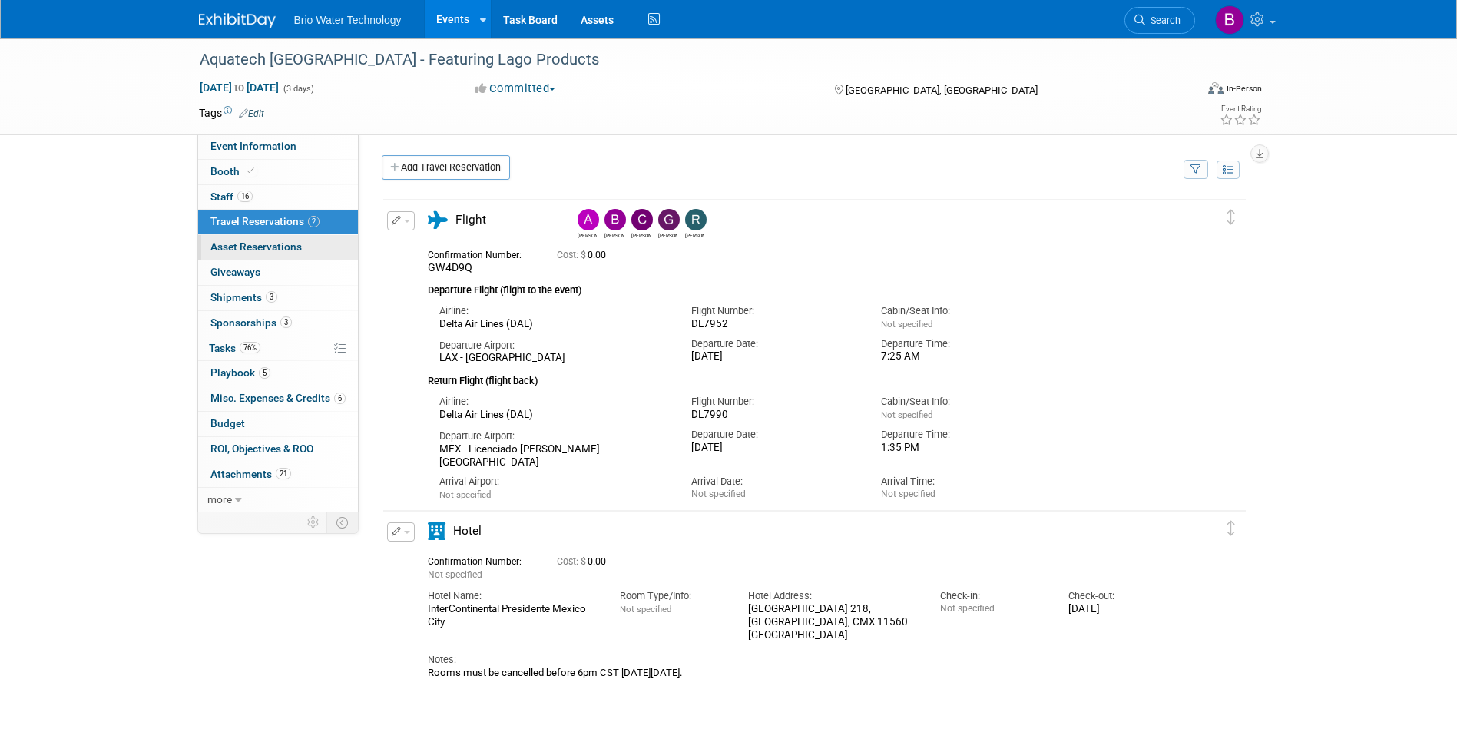
click at [258, 243] on span "Asset Reservations 0" at bounding box center [255, 246] width 91 height 12
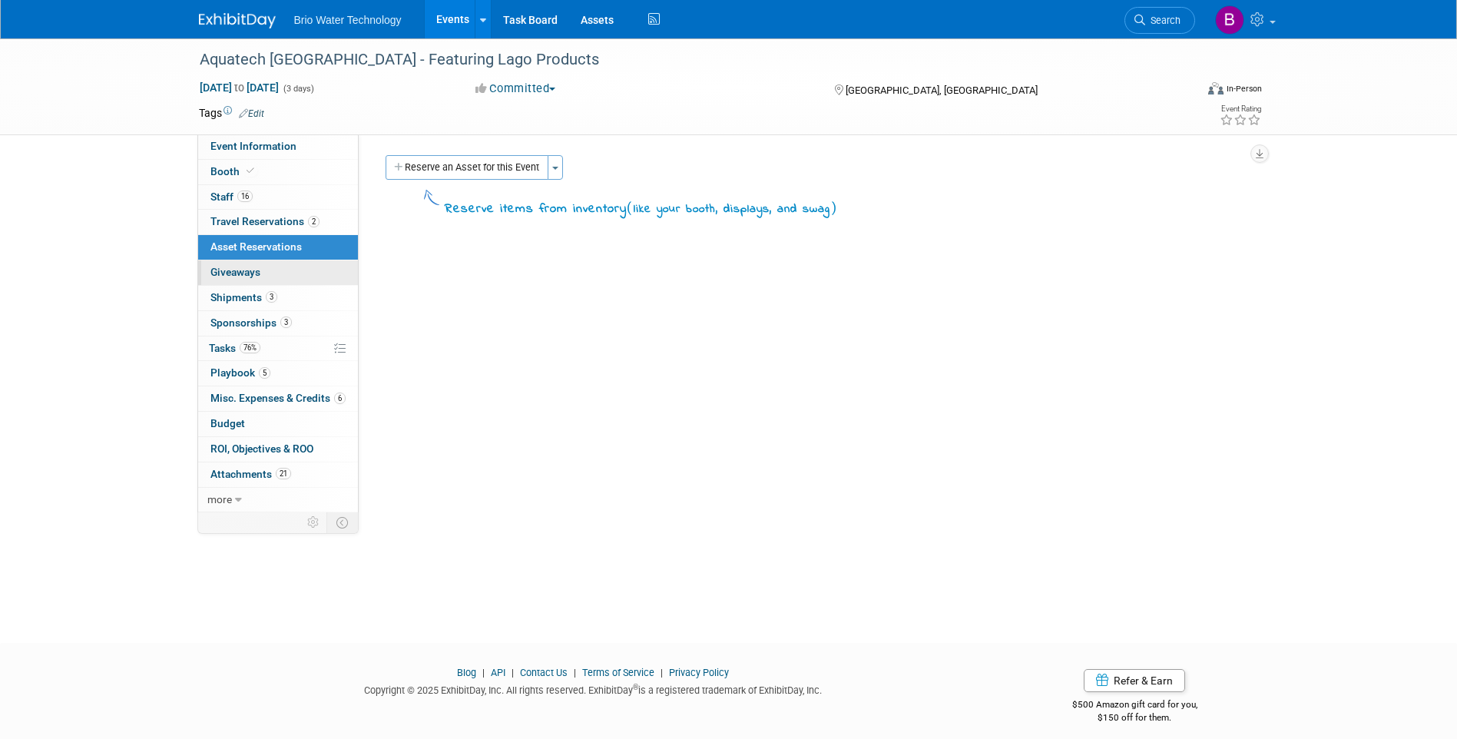
click at [250, 268] on span "Giveaways 0" at bounding box center [235, 272] width 50 height 12
